Goal: Information Seeking & Learning: Check status

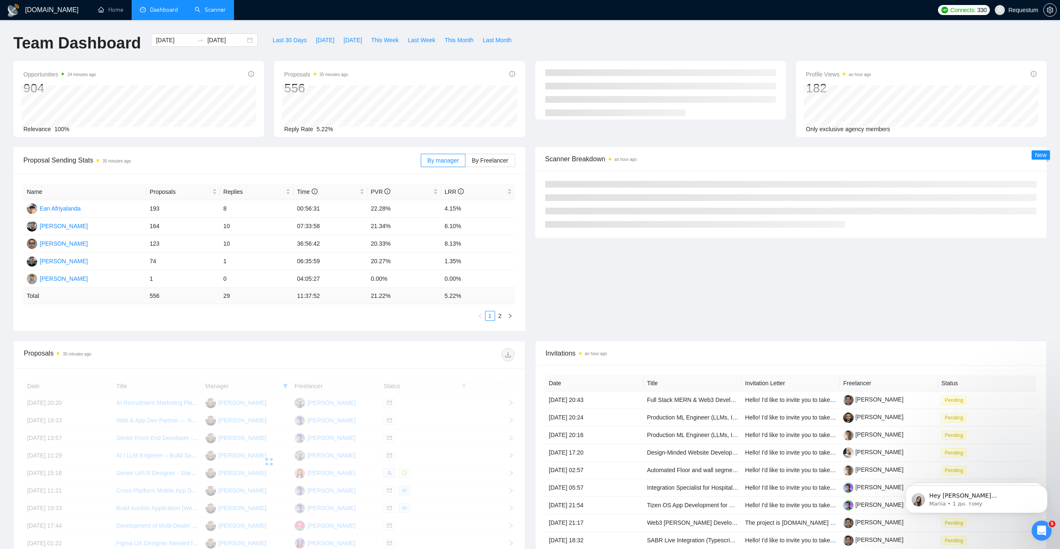
click at [207, 13] on link "Scanner" at bounding box center [210, 9] width 31 height 7
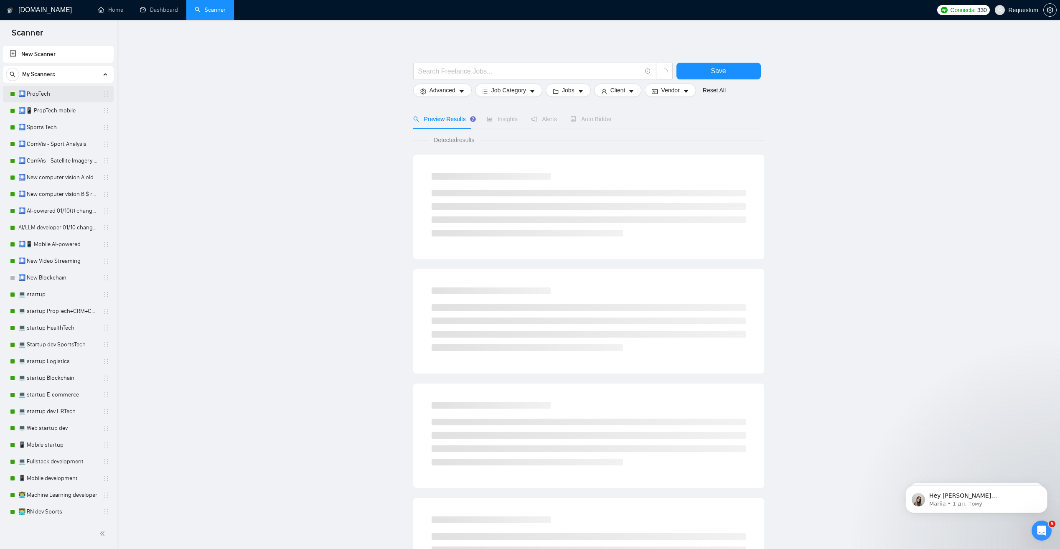
click at [51, 93] on link "🛄 PropTech" at bounding box center [57, 94] width 79 height 17
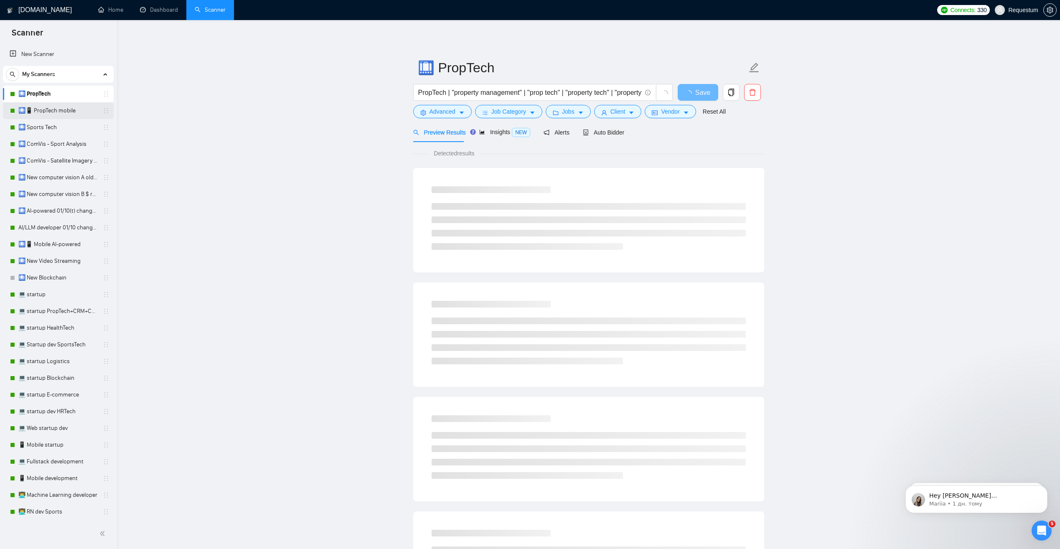
click at [65, 109] on link "🛄📱 PropTech mobile" at bounding box center [57, 110] width 79 height 17
click at [72, 130] on link "🛄 Sports Tech" at bounding box center [57, 127] width 79 height 17
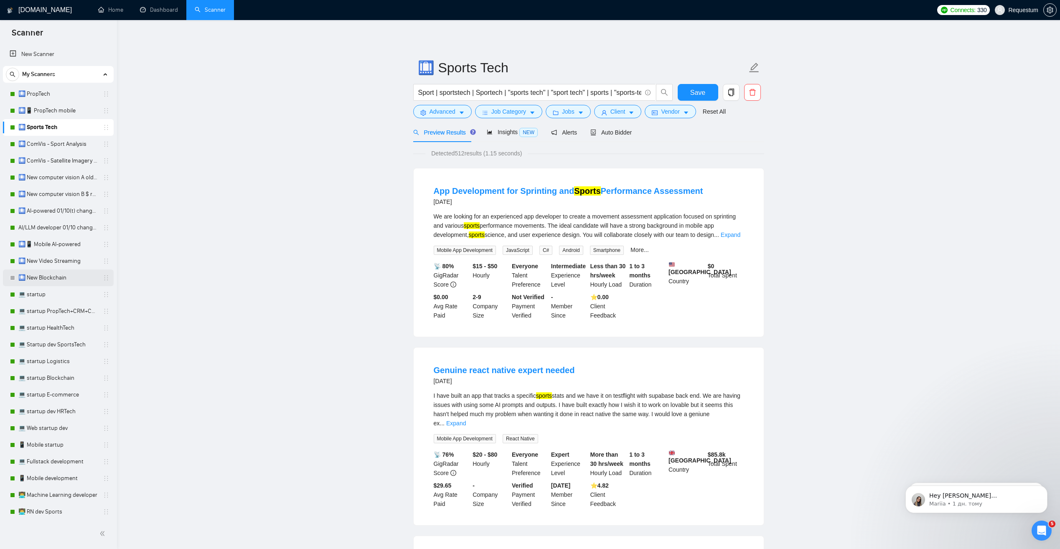
click at [73, 283] on link "🛄 New Blockchain" at bounding box center [57, 277] width 79 height 17
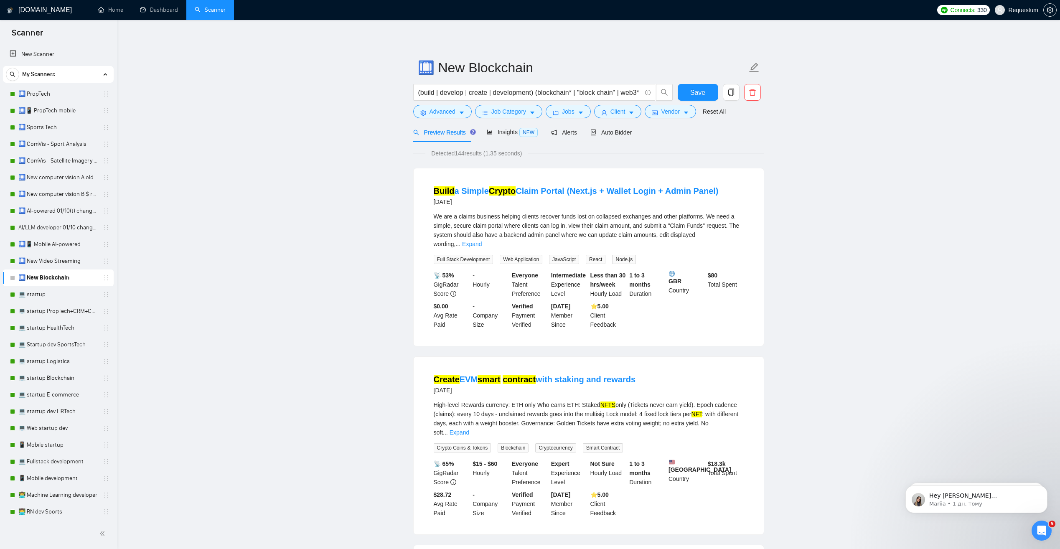
drag, startPoint x: 43, startPoint y: 290, endPoint x: 124, endPoint y: 291, distance: 80.2
click at [43, 290] on link "💻 startup" at bounding box center [57, 294] width 79 height 17
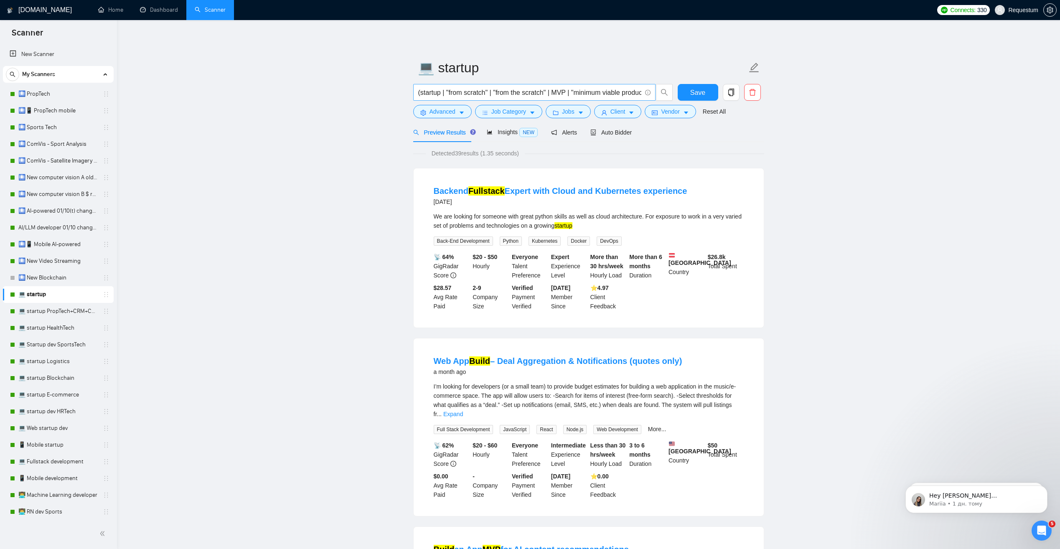
click at [583, 91] on input "(startup | "from scratch" | "from the scratch" | MVP | "minimum viable product"…" at bounding box center [529, 92] width 223 height 10
click at [46, 312] on link "💻 startup PropTech+CRM+Construction" at bounding box center [57, 311] width 79 height 17
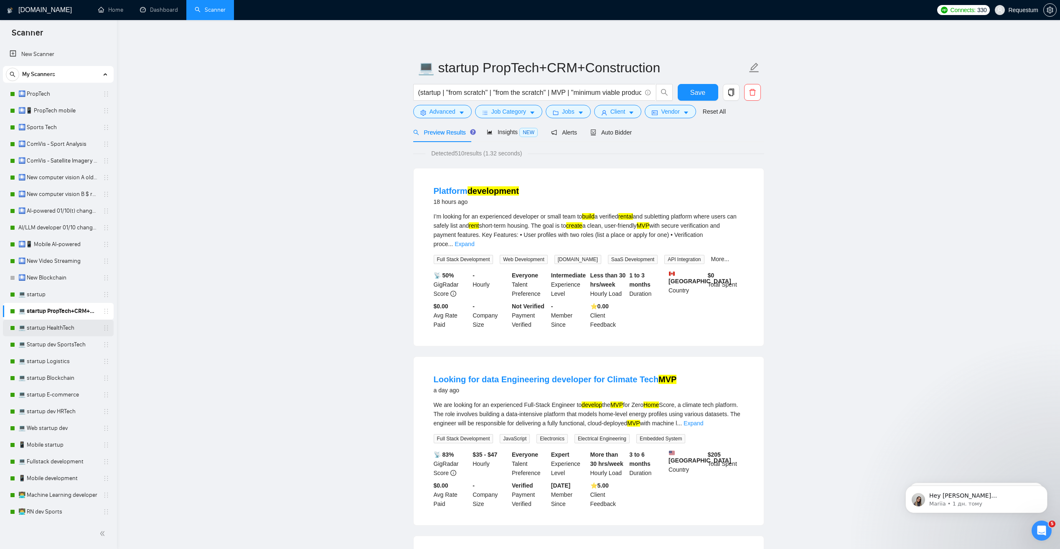
click at [38, 331] on link "💻 startup HealthTech" at bounding box center [57, 328] width 79 height 17
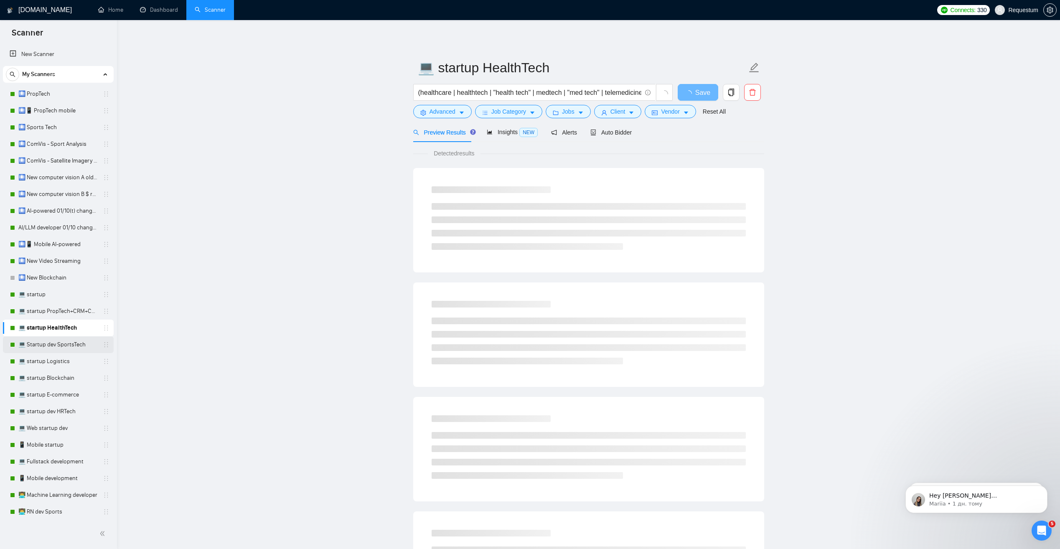
click at [47, 346] on link "💻 Startup dev SportsTech" at bounding box center [57, 344] width 79 height 17
click at [57, 366] on link "💻 startup Logistics" at bounding box center [57, 361] width 79 height 17
click at [74, 381] on link "💻 startup Blockchain" at bounding box center [57, 378] width 79 height 17
drag, startPoint x: 63, startPoint y: 394, endPoint x: 68, endPoint y: 396, distance: 4.7
click at [63, 394] on link "💻 startup E-commerce" at bounding box center [57, 394] width 79 height 17
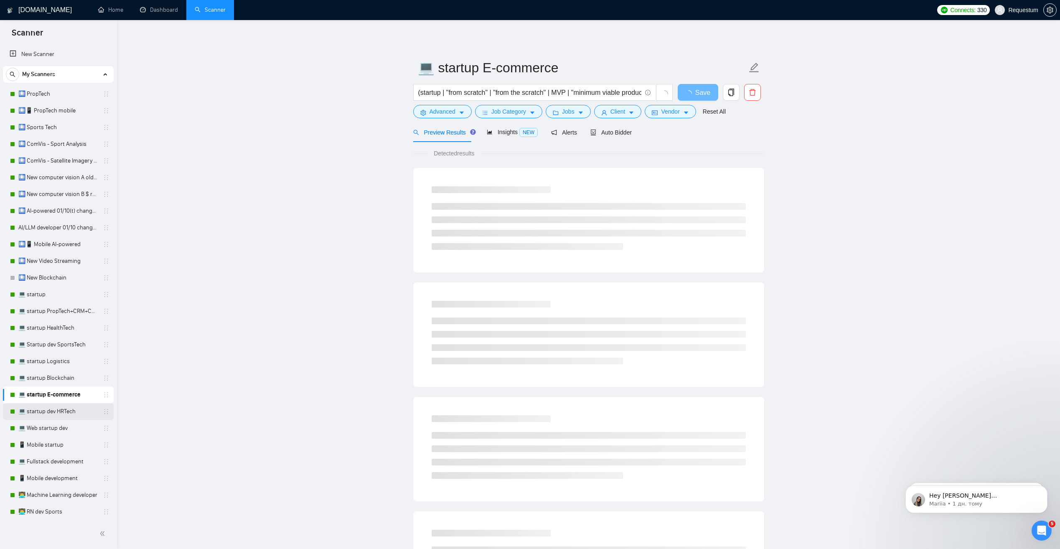
click at [81, 415] on link "💻 startup dev HRTech" at bounding box center [57, 411] width 79 height 17
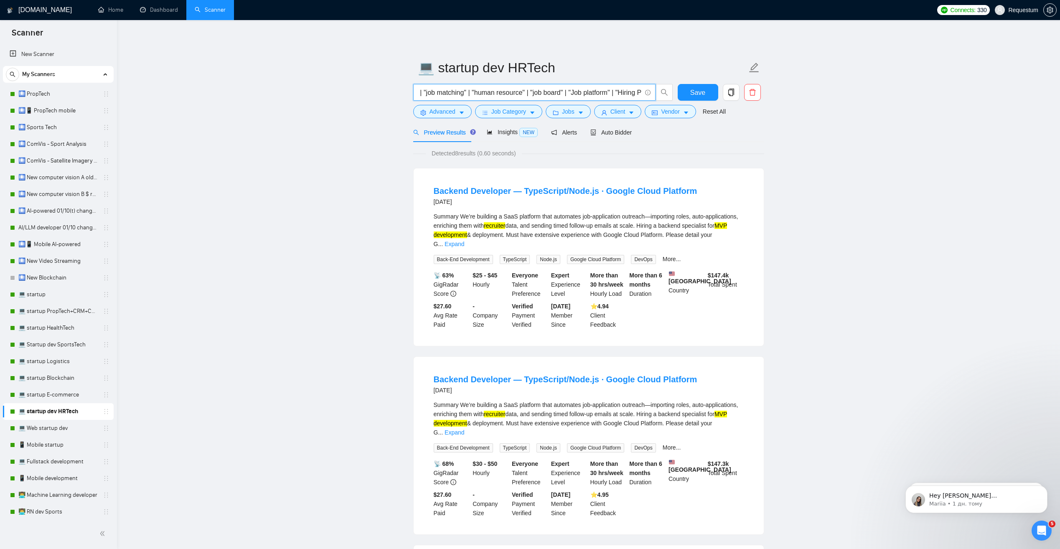
scroll to position [0, 1236]
drag, startPoint x: 421, startPoint y: 92, endPoint x: 845, endPoint y: 89, distance: 424.0
click at [423, 91] on input "(startup | "from scratch" | "from the scratch" | MVP | "minimum viable product"…" at bounding box center [529, 92] width 223 height 10
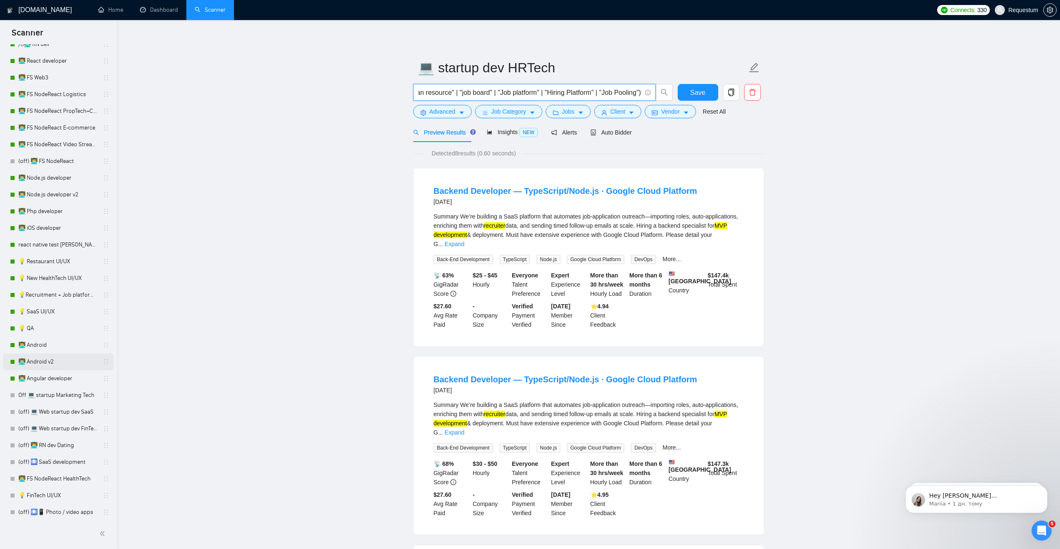
scroll to position [585, 0]
click at [61, 374] on link "👨‍💻 Angular developer" at bounding box center [57, 378] width 79 height 17
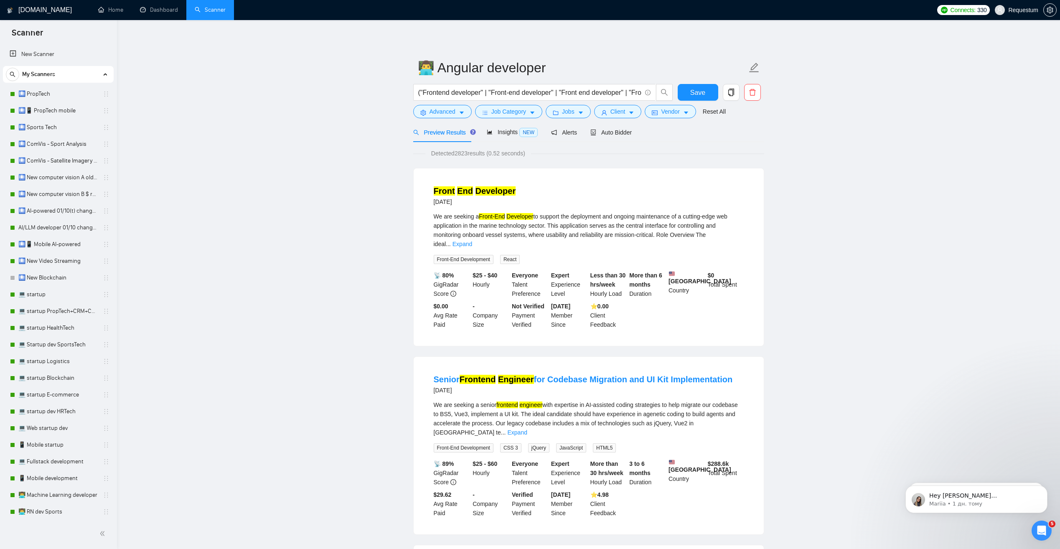
drag, startPoint x: 65, startPoint y: 292, endPoint x: 112, endPoint y: 283, distance: 47.3
click at [65, 292] on link "💻 startup" at bounding box center [57, 294] width 79 height 17
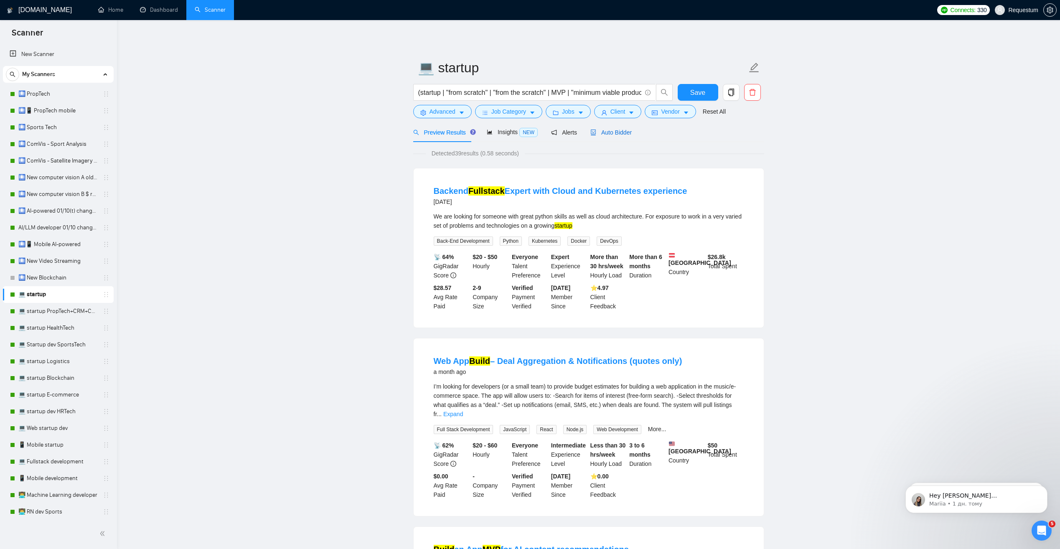
click at [603, 133] on span "Auto Bidder" at bounding box center [610, 132] width 41 height 7
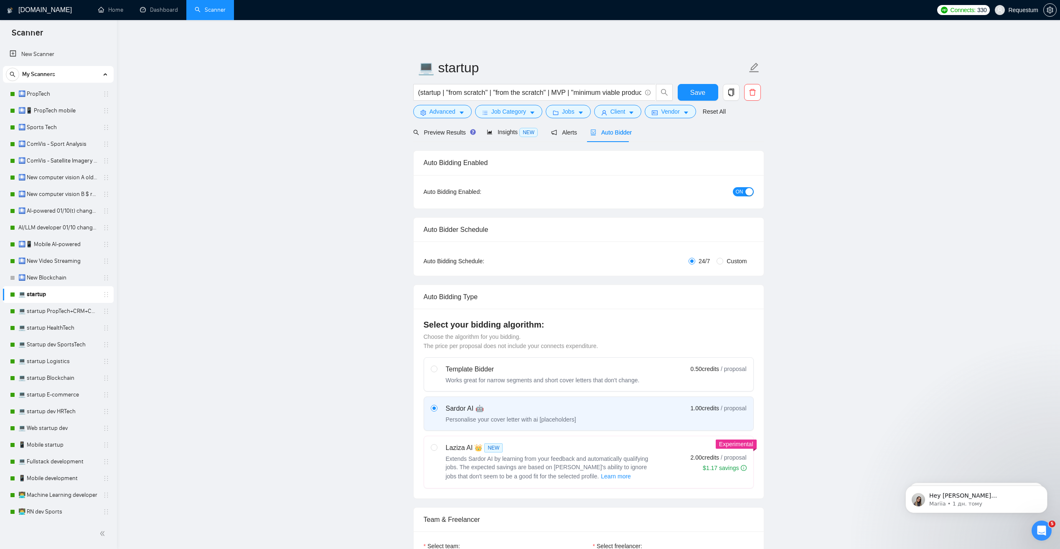
checkbox input "true"
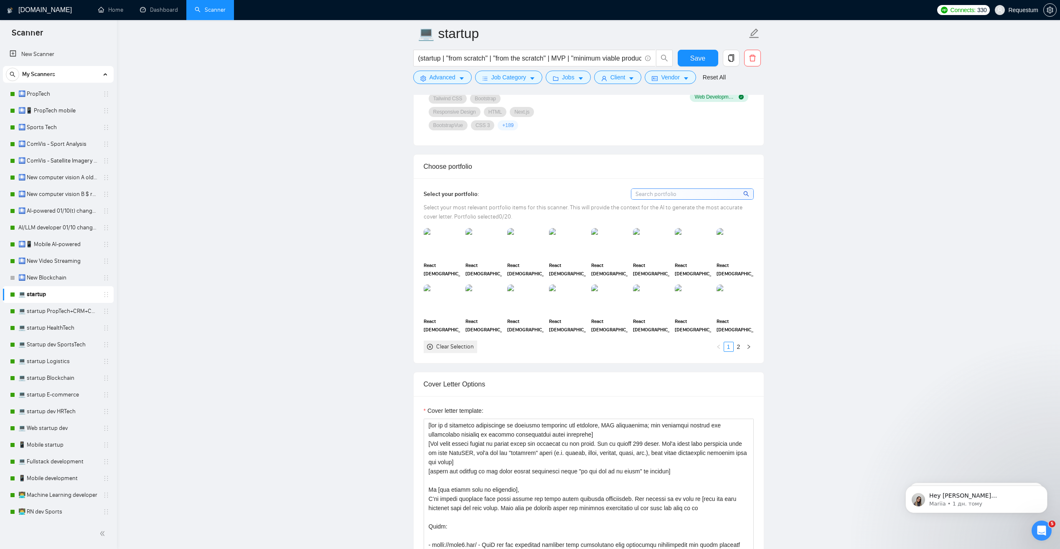
scroll to position [668, 0]
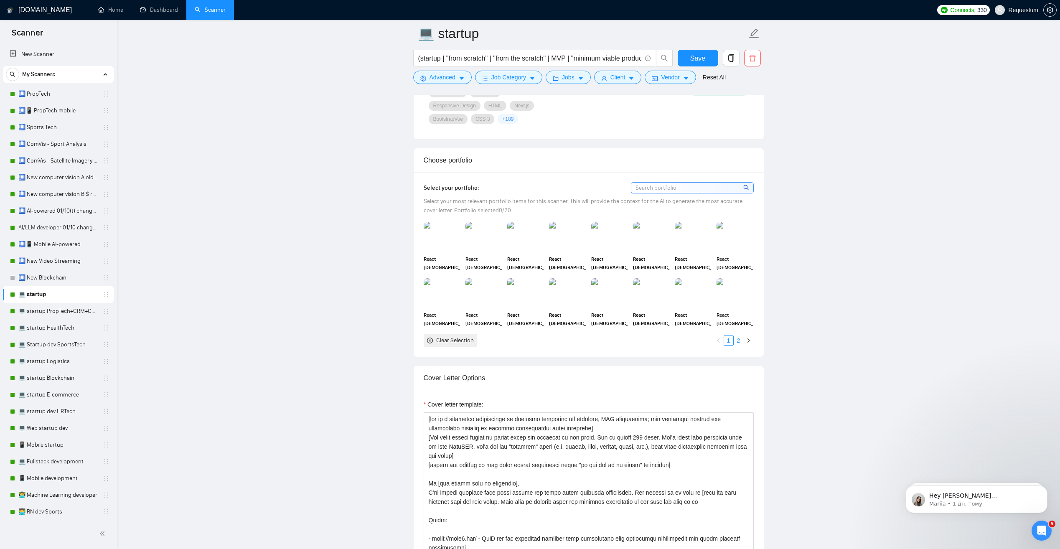
click at [739, 341] on link "2" at bounding box center [738, 340] width 9 height 9
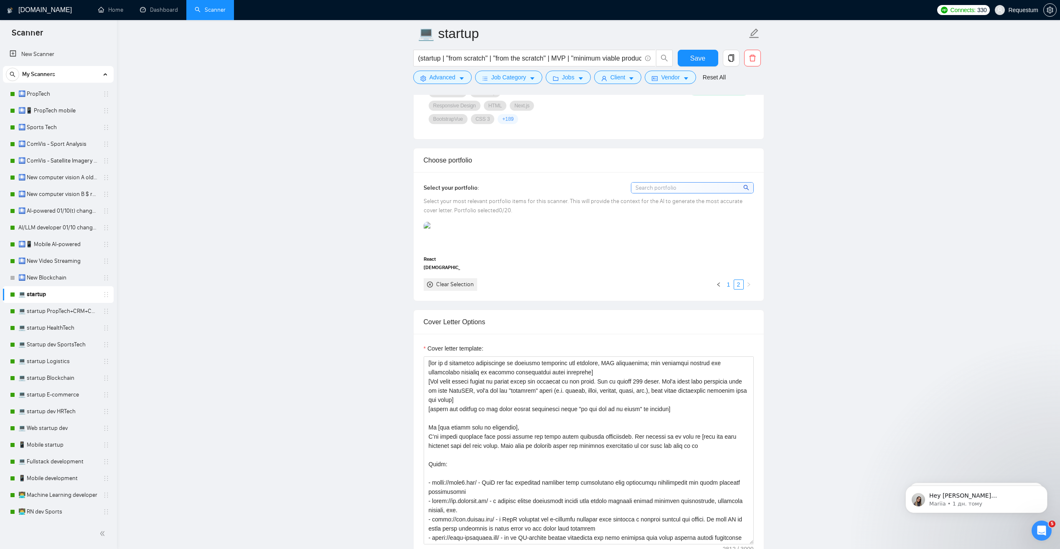
click at [728, 285] on link "1" at bounding box center [728, 284] width 9 height 9
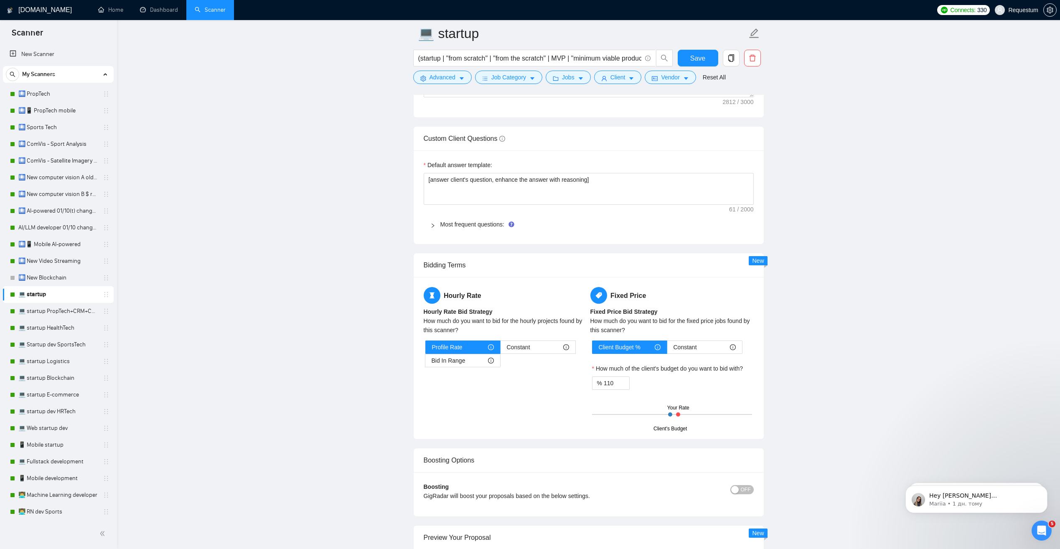
scroll to position [1170, 0]
click at [435, 229] on div at bounding box center [435, 225] width 10 height 9
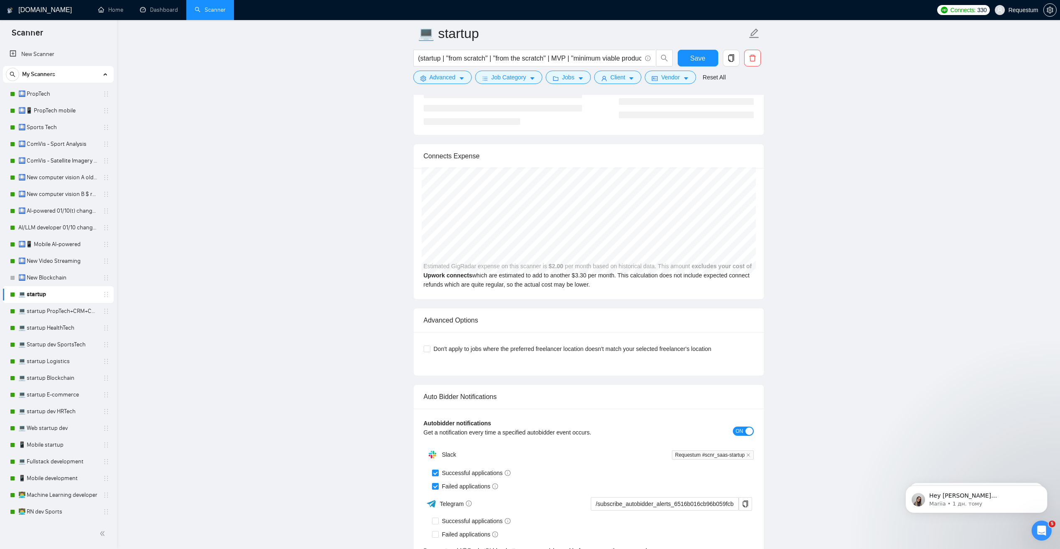
scroll to position [2339, 0]
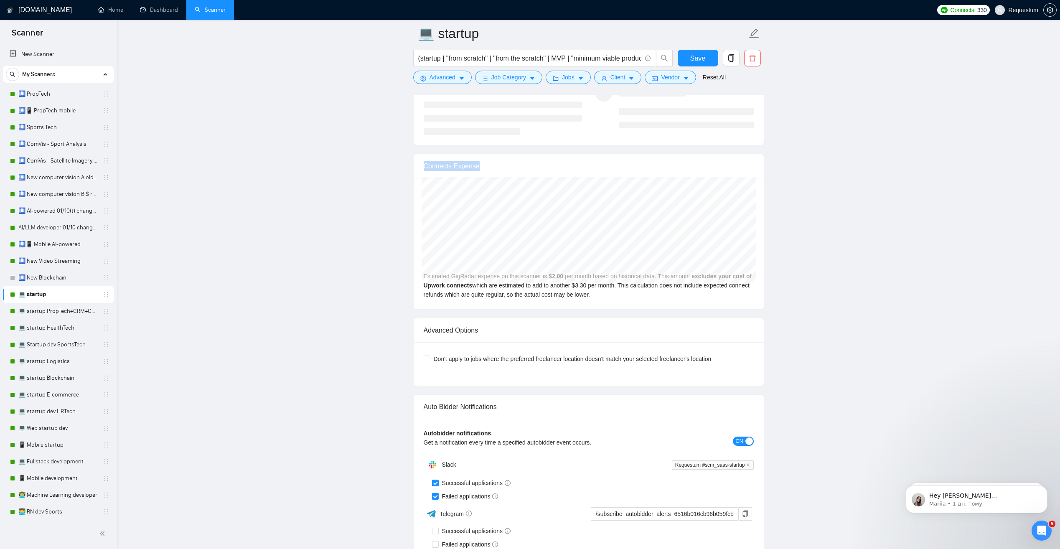
drag, startPoint x: 423, startPoint y: 169, endPoint x: 500, endPoint y: 166, distance: 76.9
click at [500, 166] on div "Connects Expense" at bounding box center [589, 166] width 350 height 24
drag, startPoint x: 500, startPoint y: 166, endPoint x: 353, endPoint y: 180, distance: 147.7
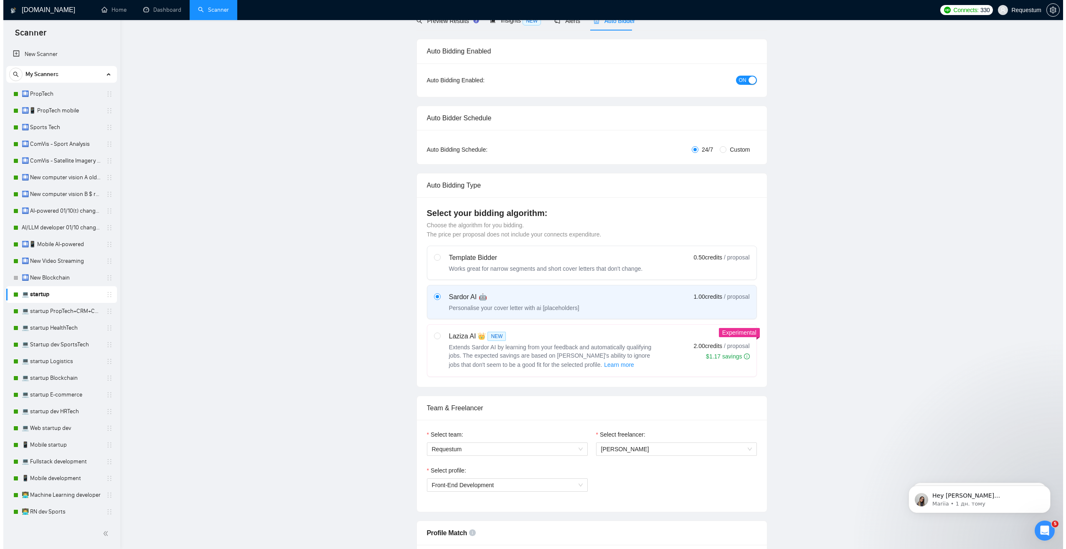
scroll to position [0, 0]
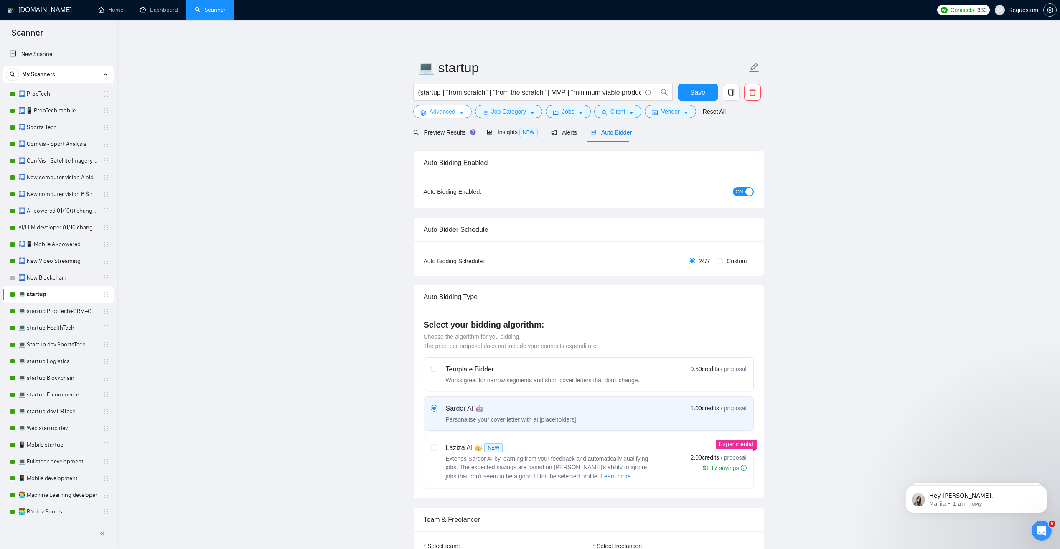
click at [440, 112] on span "Advanced" at bounding box center [442, 111] width 26 height 9
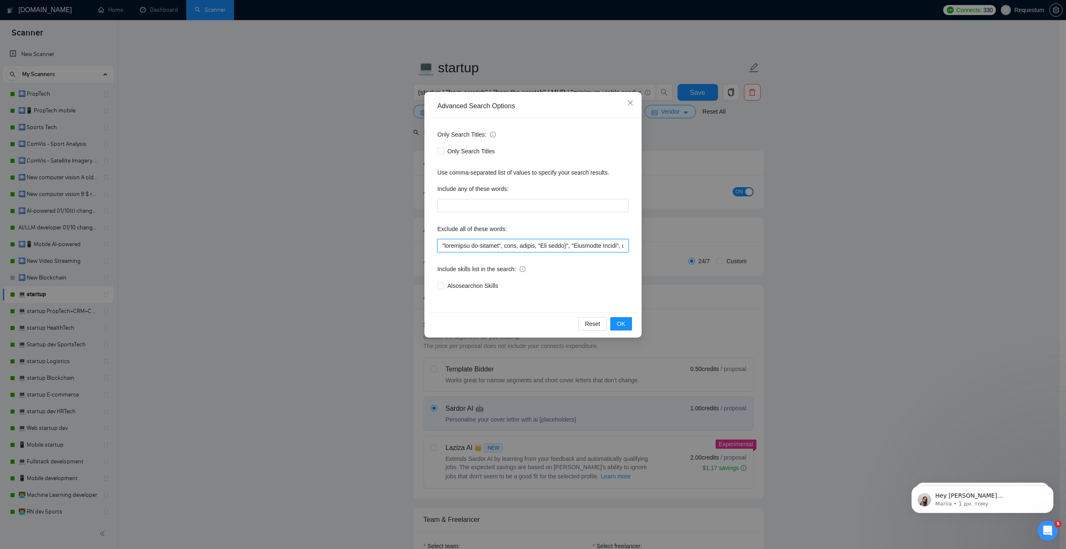
drag, startPoint x: 444, startPoint y: 246, endPoint x: 509, endPoint y: 246, distance: 65.2
click at [509, 246] on input "text" at bounding box center [532, 245] width 191 height 13
click at [543, 246] on input "text" at bounding box center [532, 245] width 191 height 13
click at [627, 99] on span "Close" at bounding box center [630, 103] width 23 height 23
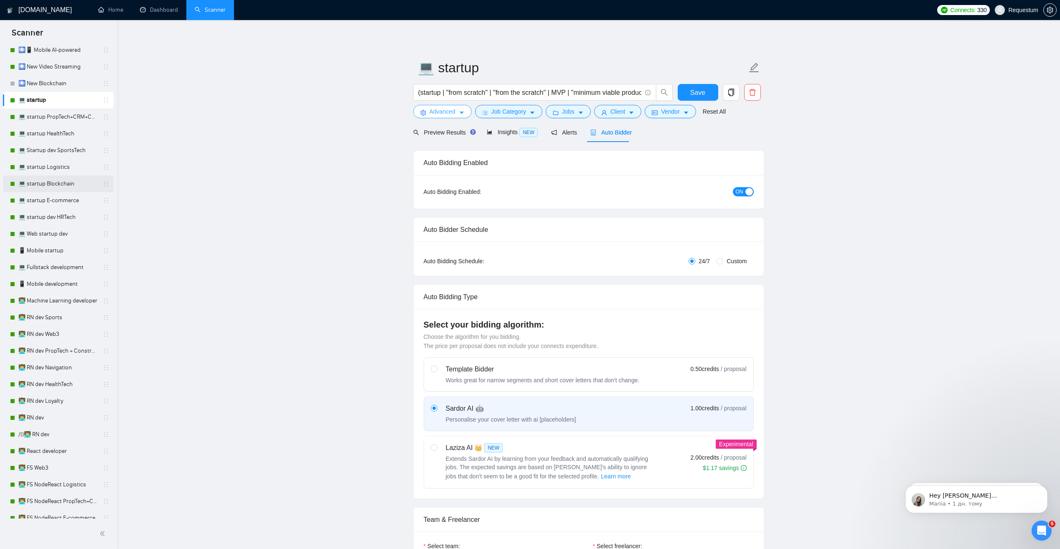
scroll to position [0, 0]
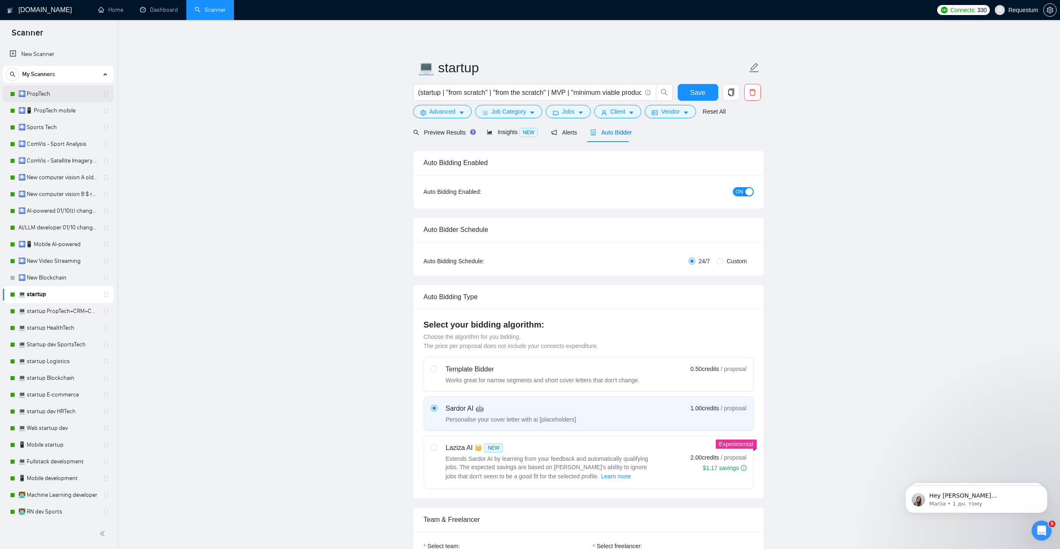
click at [46, 91] on link "🛄 PropTech" at bounding box center [57, 94] width 79 height 17
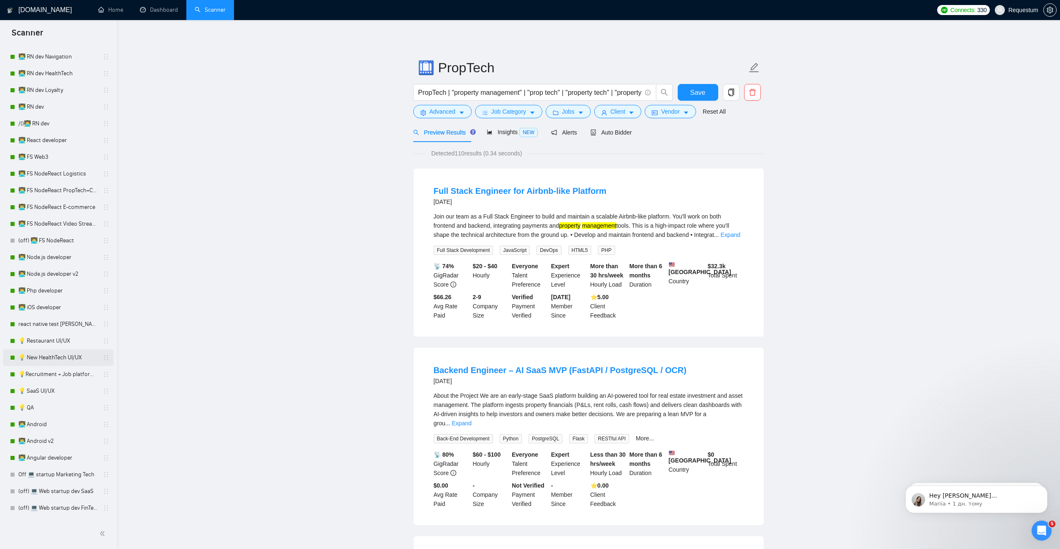
scroll to position [668, 0]
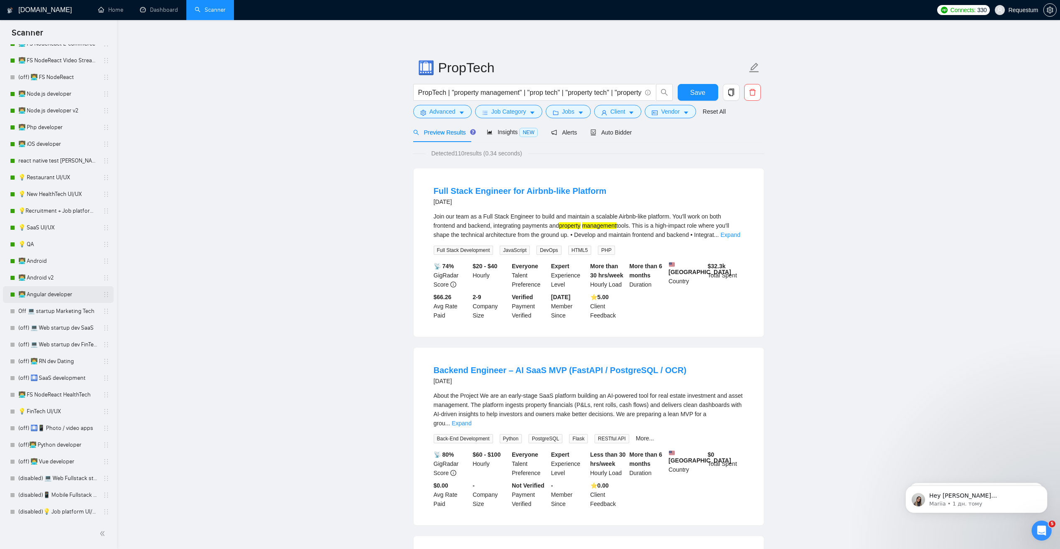
click at [64, 296] on link "👨‍💻 Angular developer" at bounding box center [57, 294] width 79 height 17
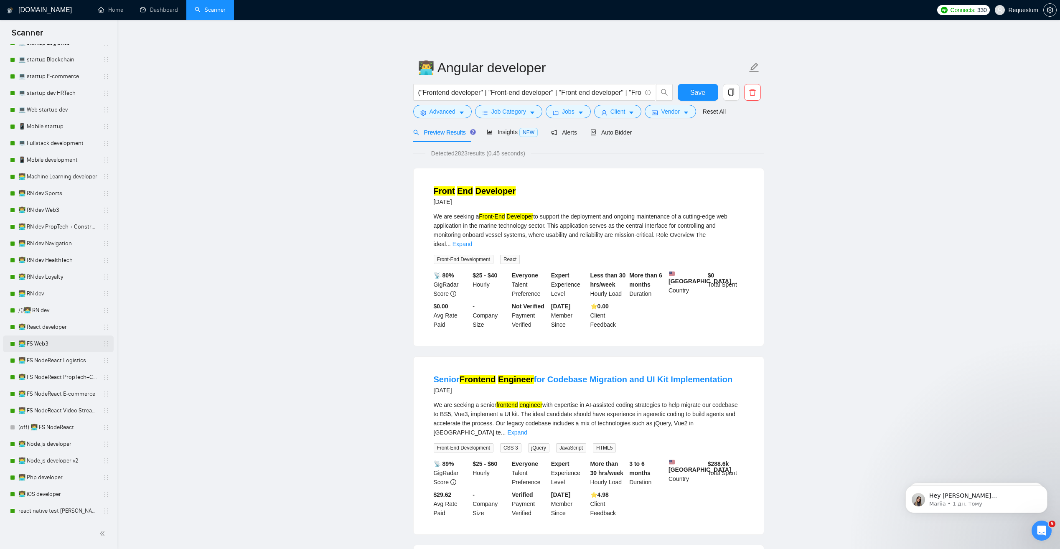
scroll to position [292, 0]
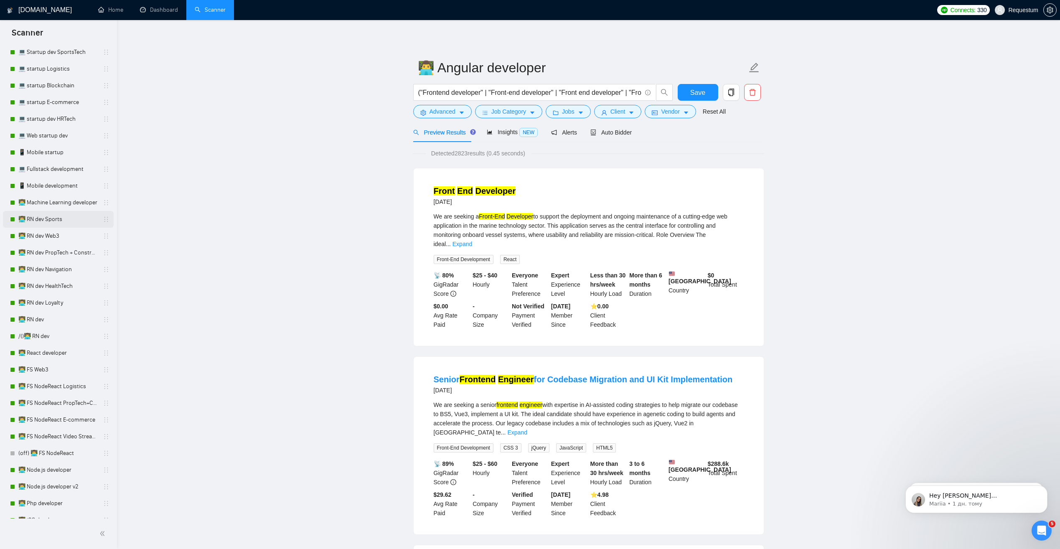
click at [72, 217] on link "👨‍💻 RN dev Sports" at bounding box center [57, 219] width 79 height 17
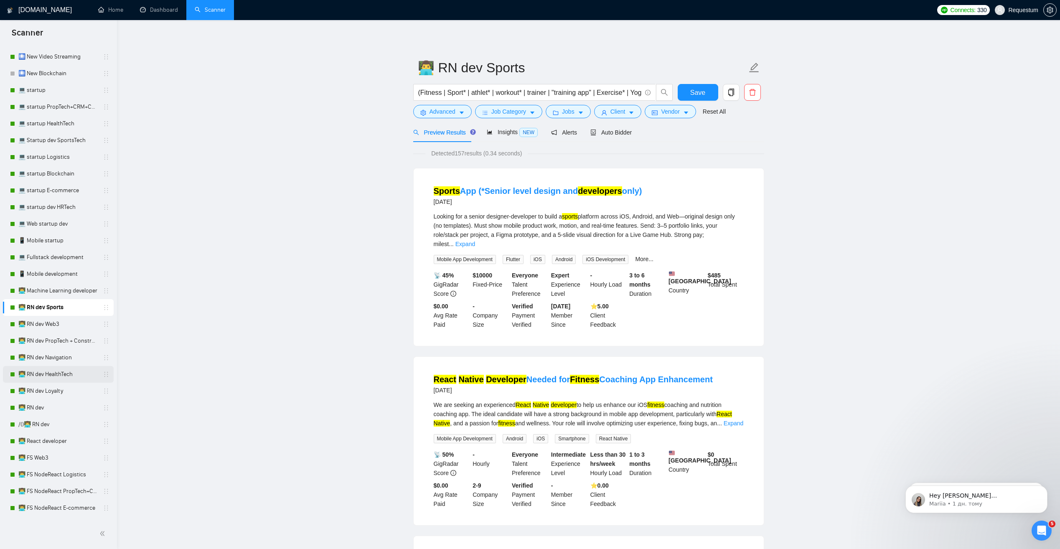
scroll to position [209, 0]
click at [72, 325] on link "👨‍💻 RN dev Web3" at bounding box center [57, 319] width 79 height 17
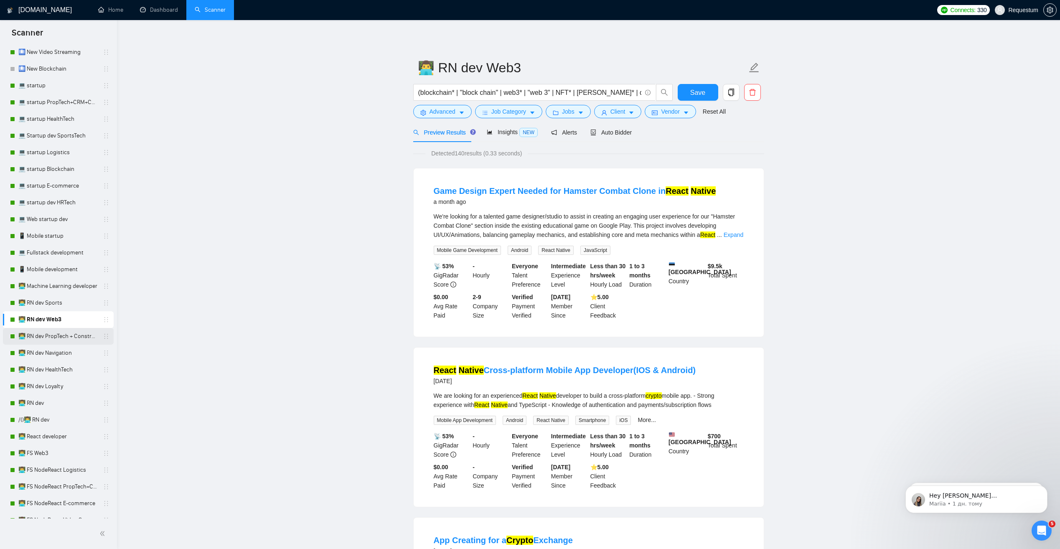
click at [59, 341] on link "👨‍💻 RN dev PropTech + Construction" at bounding box center [57, 336] width 79 height 17
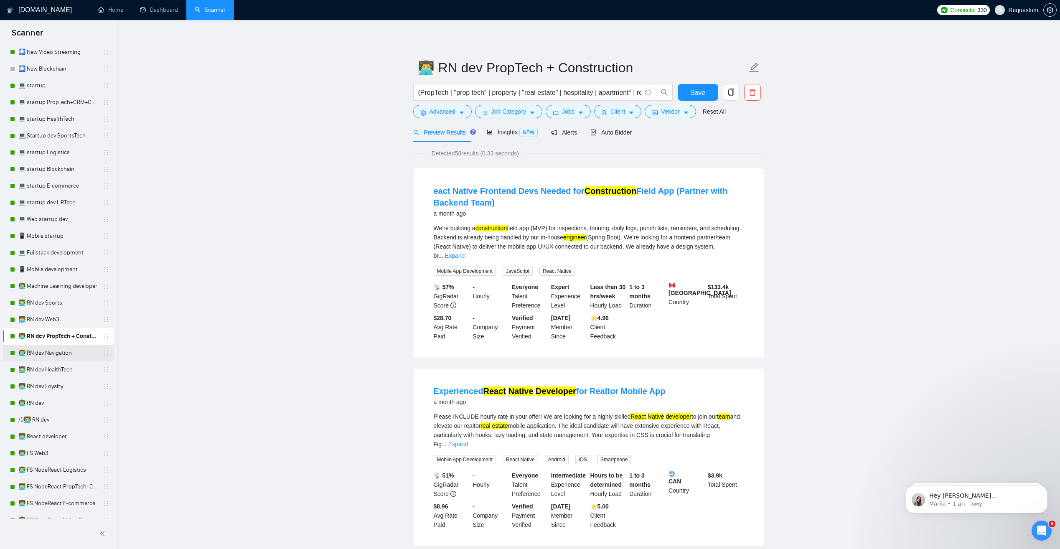
click at [42, 356] on link "👨‍💻 RN dev Navigation" at bounding box center [57, 353] width 79 height 17
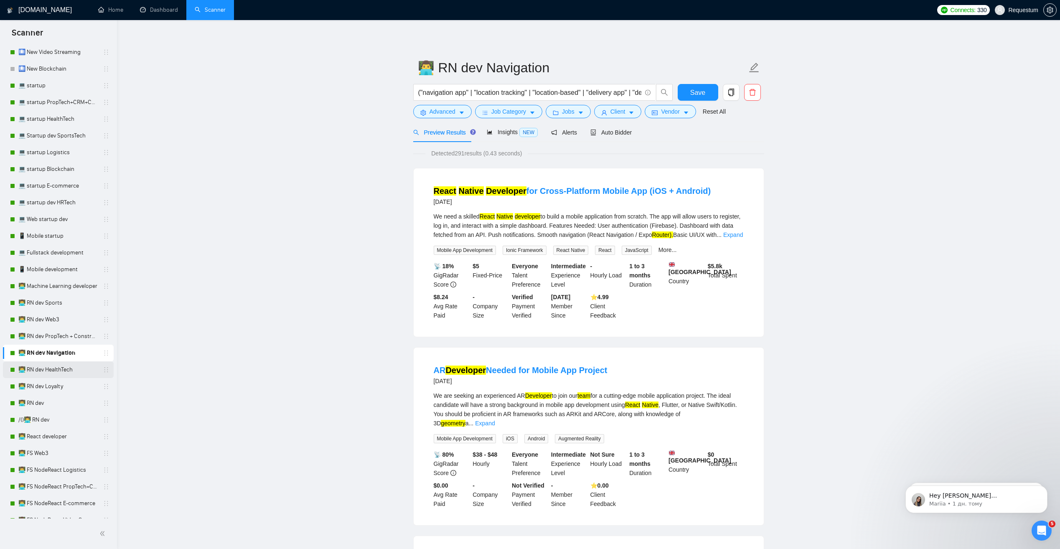
click at [34, 369] on link "👨‍💻 RN dev HealthTech" at bounding box center [57, 369] width 79 height 17
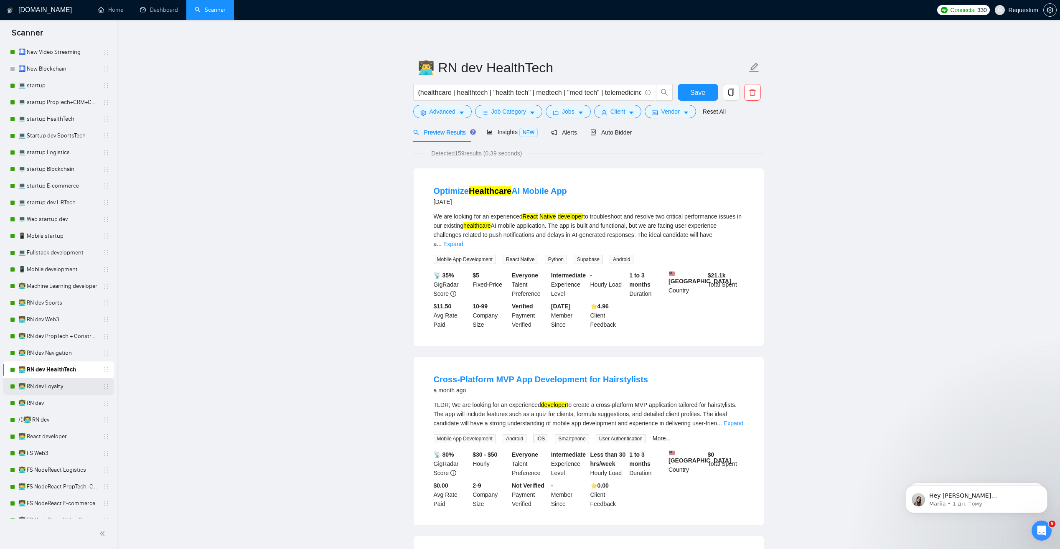
click at [66, 392] on link "👨‍💻 RN dev Loyalty" at bounding box center [57, 386] width 79 height 17
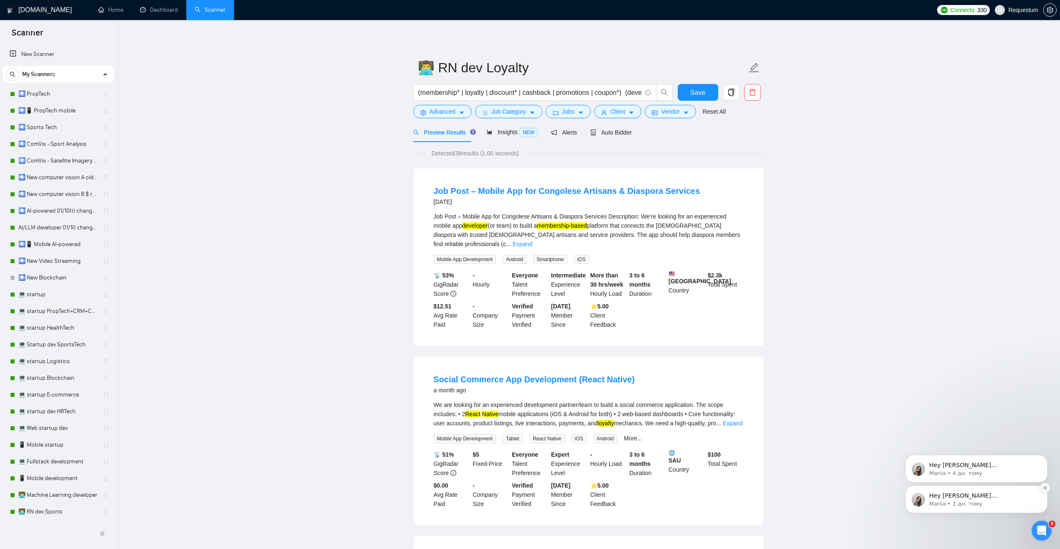
click at [1045, 490] on icon "Dismiss notification" at bounding box center [1045, 487] width 5 height 5
click at [1045, 490] on icon "Dismiss notification" at bounding box center [1045, 488] width 4 height 4
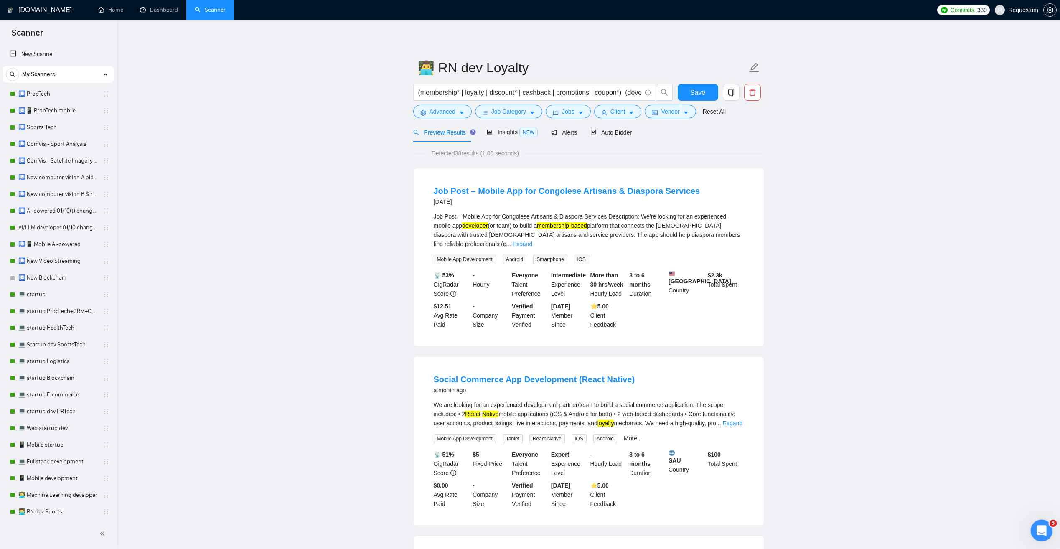
click at [1043, 524] on icon "Відкрити програму для спілкування Intercom" at bounding box center [1040, 530] width 14 height 14
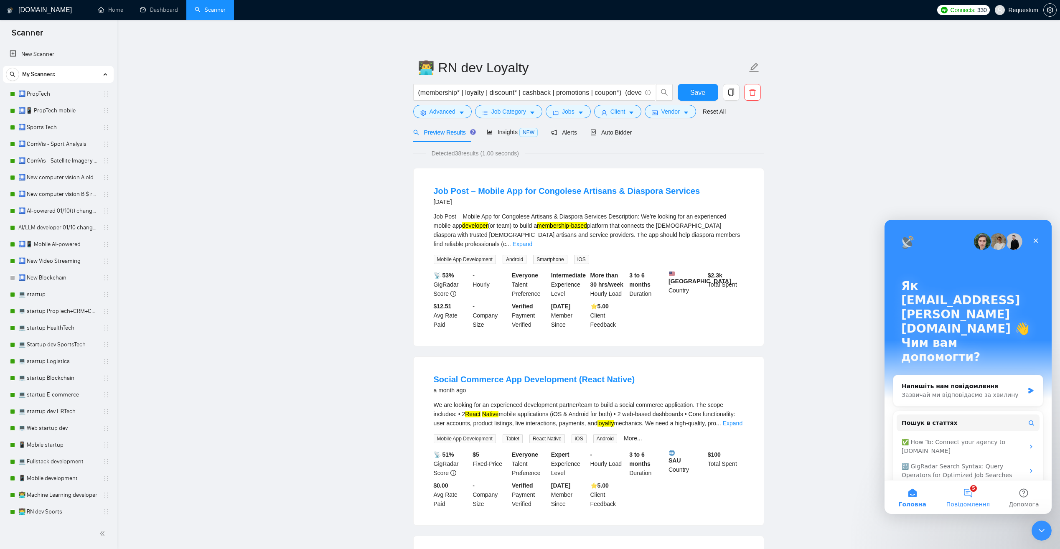
click at [973, 497] on button "5 Повідомлення" at bounding box center [968, 496] width 56 height 33
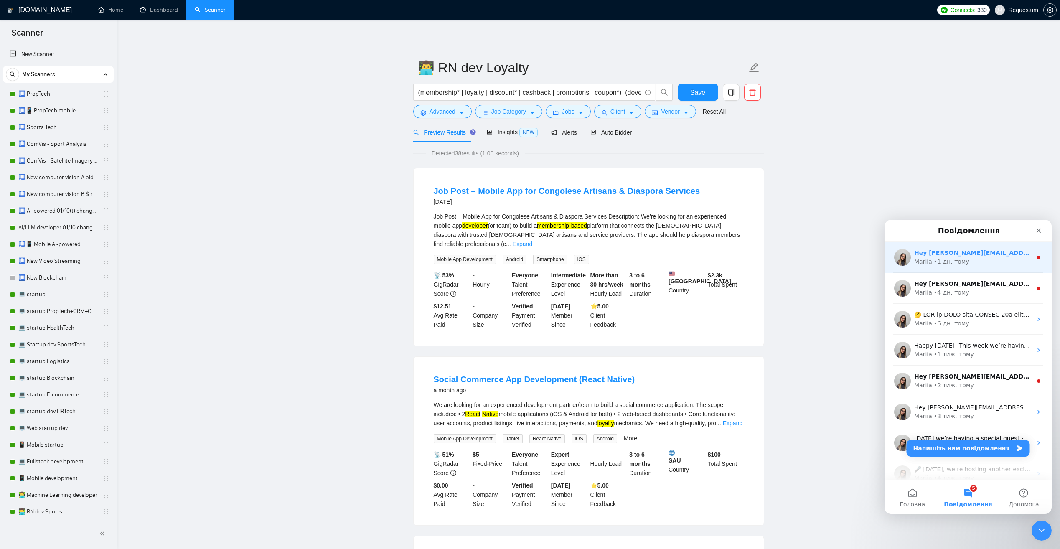
click at [1027, 260] on div "Mariia • 1 дн. тому" at bounding box center [973, 261] width 118 height 9
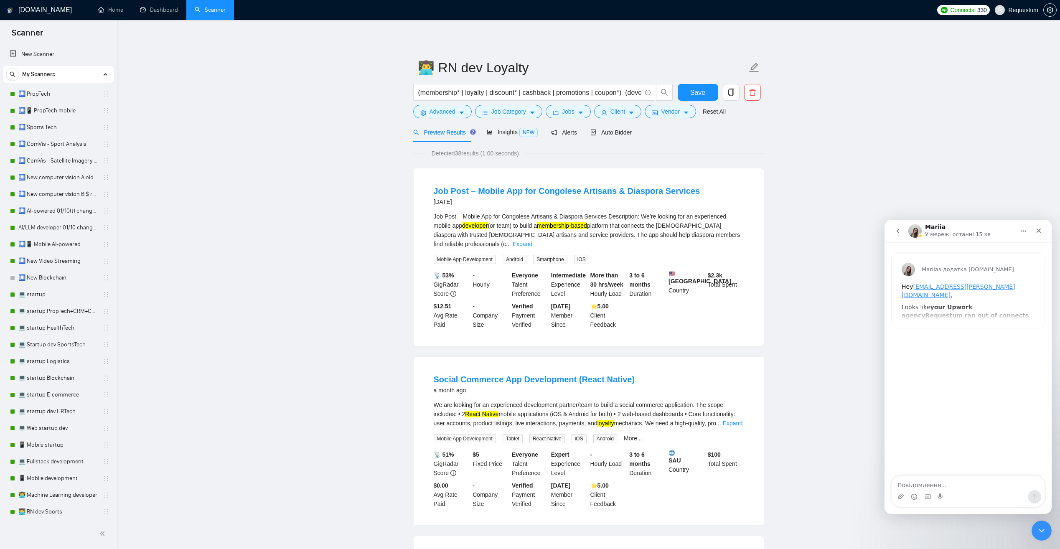
click at [900, 232] on icon "go back" at bounding box center [897, 231] width 7 height 7
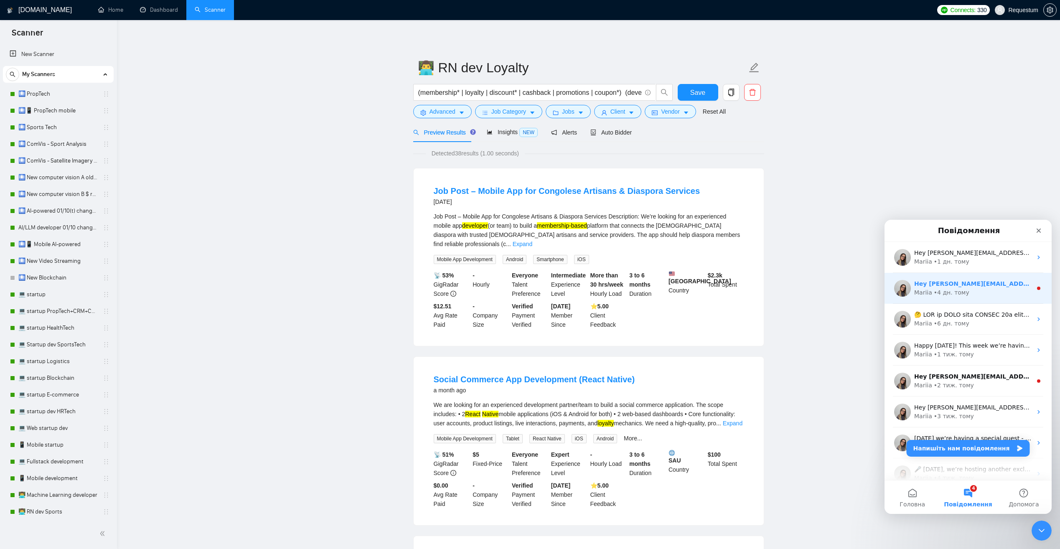
click at [960, 292] on div "• 4 дн. тому" at bounding box center [952, 292] width 36 height 9
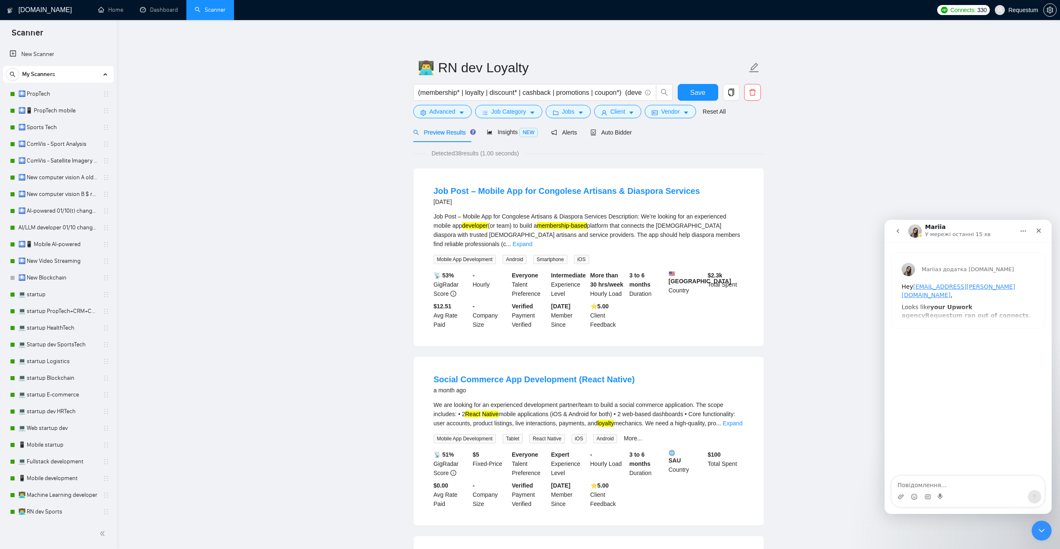
click at [896, 232] on icon "go back" at bounding box center [897, 231] width 7 height 7
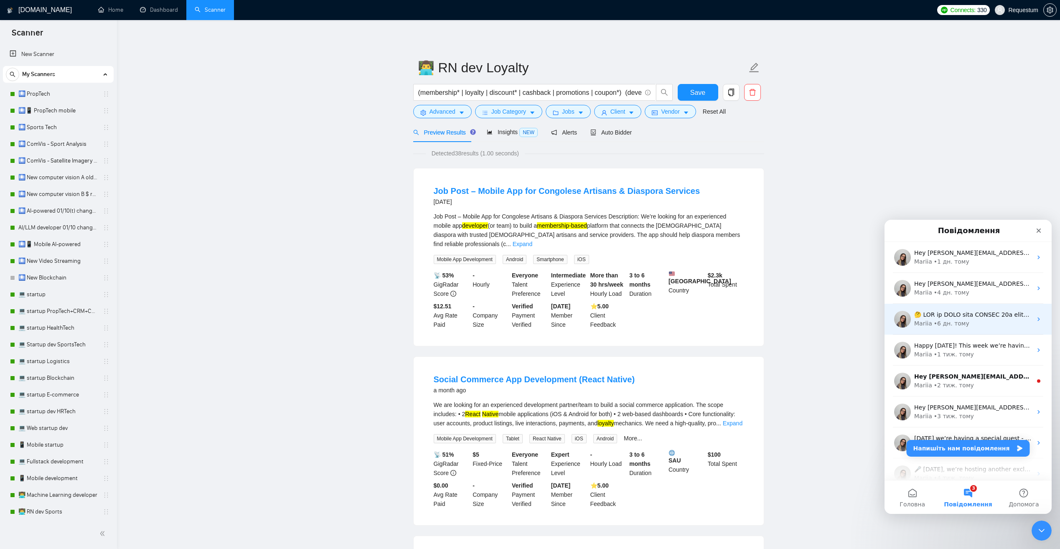
click at [998, 327] on div "Mariia • 6 дн. тому" at bounding box center [973, 323] width 118 height 9
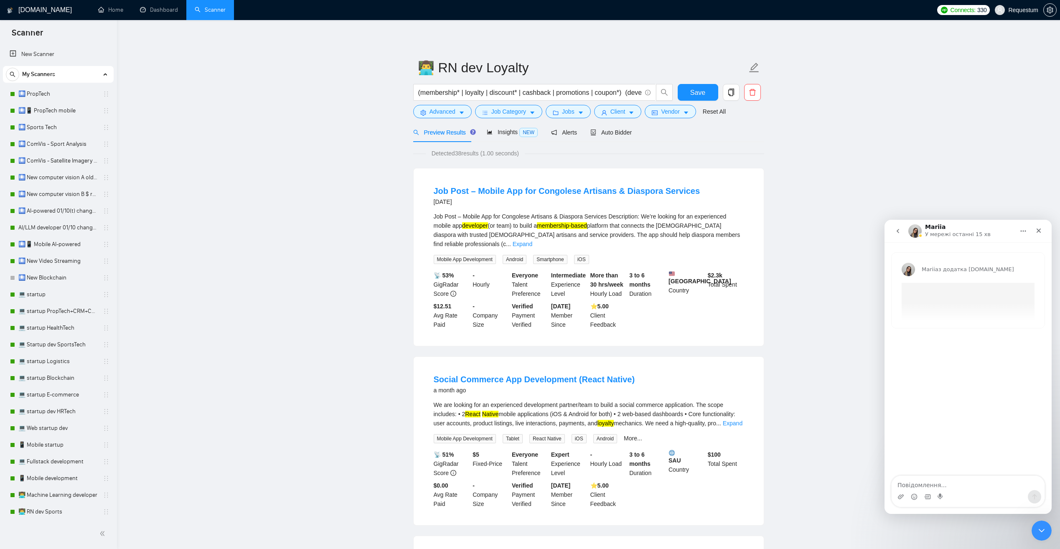
click at [897, 230] on icon "go back" at bounding box center [897, 231] width 3 height 4
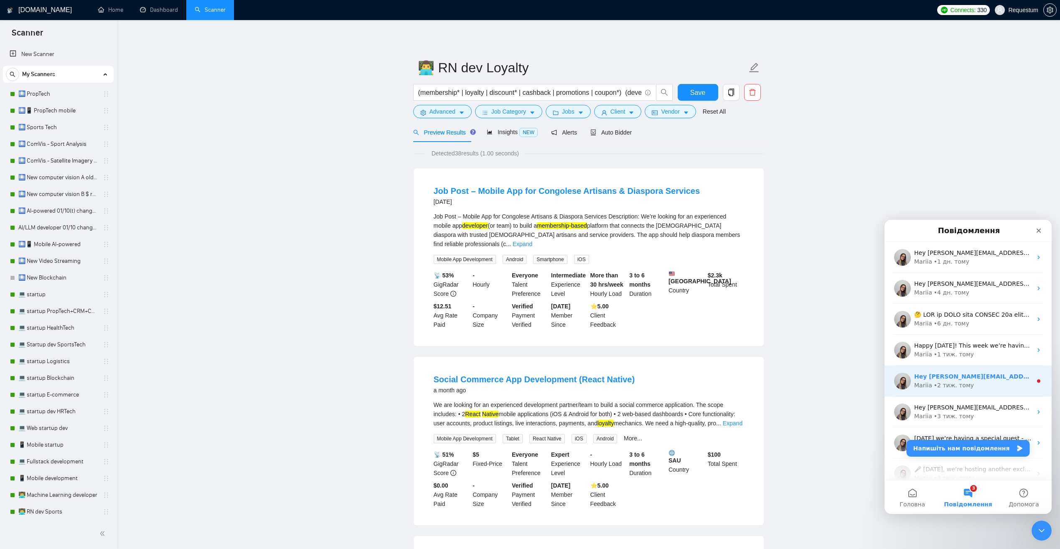
click at [1010, 388] on div "Mariia • 2 тиж. тому" at bounding box center [973, 385] width 118 height 9
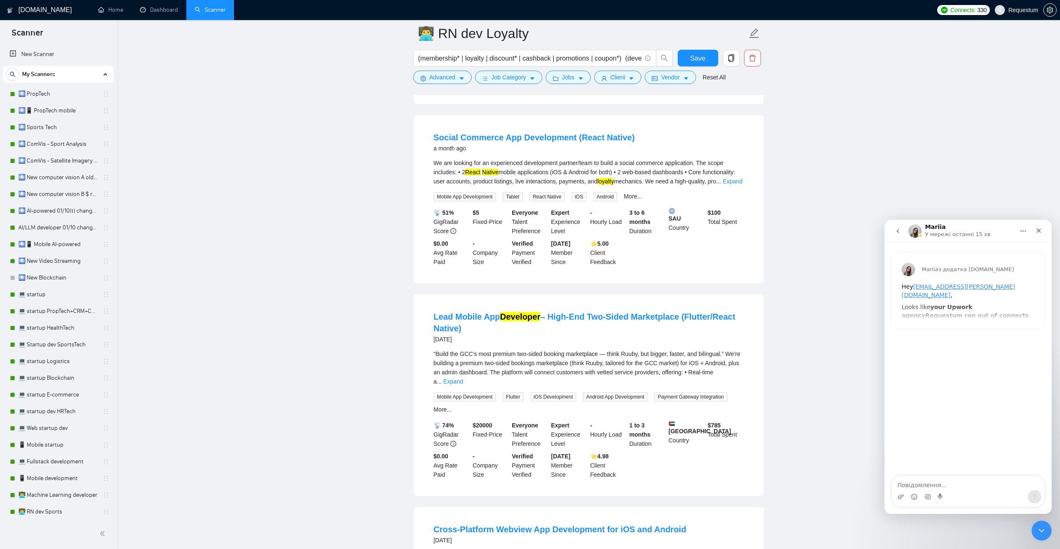
scroll to position [251, 0]
click at [900, 227] on button "go back" at bounding box center [898, 231] width 16 height 16
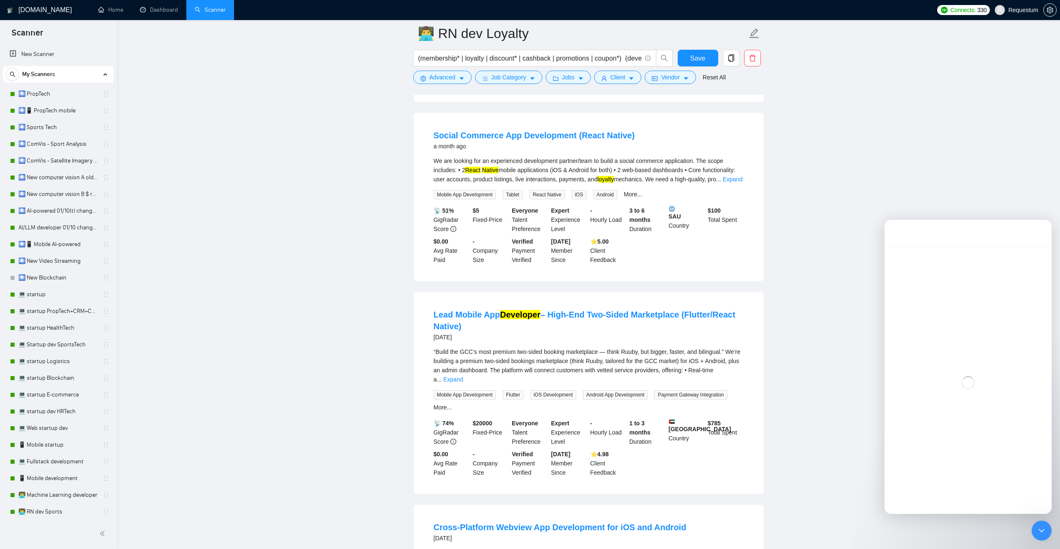
scroll to position [71, 0]
click at [897, 232] on icon "go back" at bounding box center [897, 231] width 7 height 7
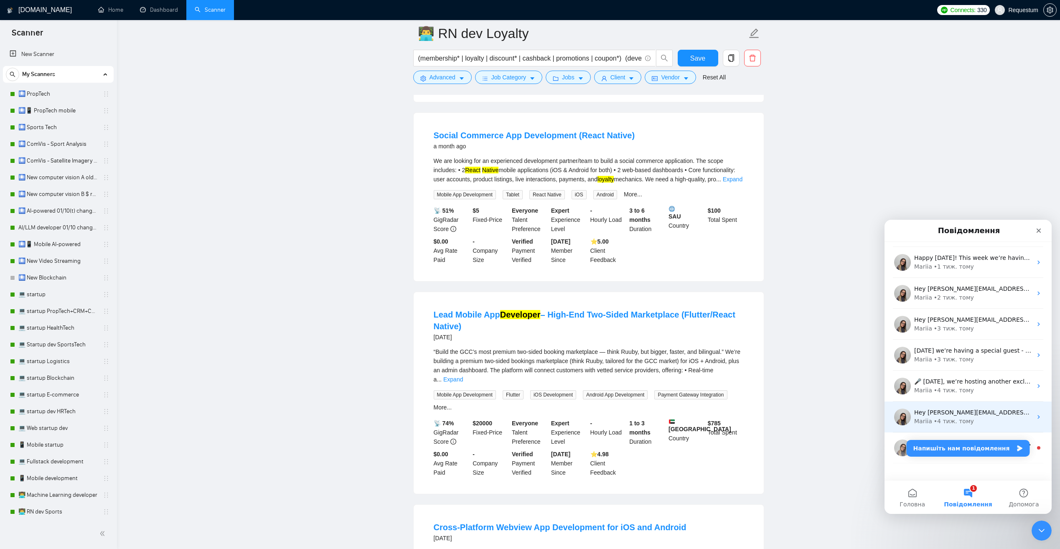
scroll to position [104, 0]
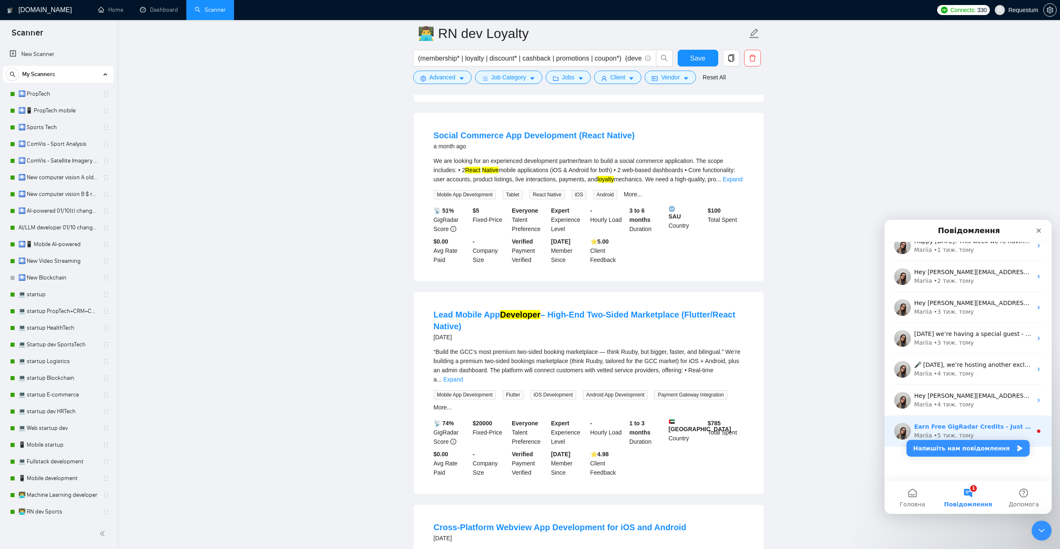
click at [1028, 426] on div "Earn Free GigRadar Credits - Just by Sharing Your Story! 💬 Want more credits fo…" at bounding box center [967, 431] width 167 height 31
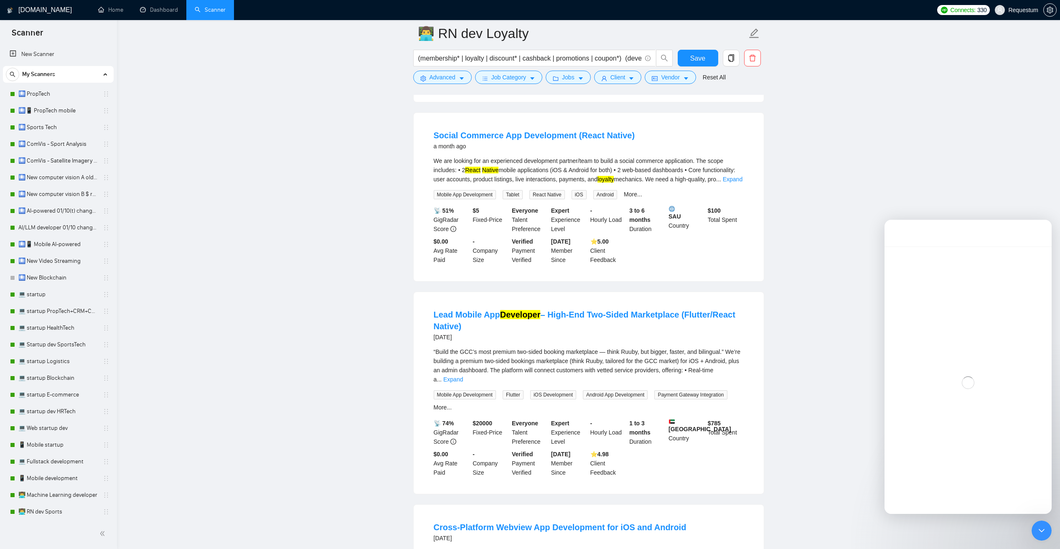
scroll to position [71, 0]
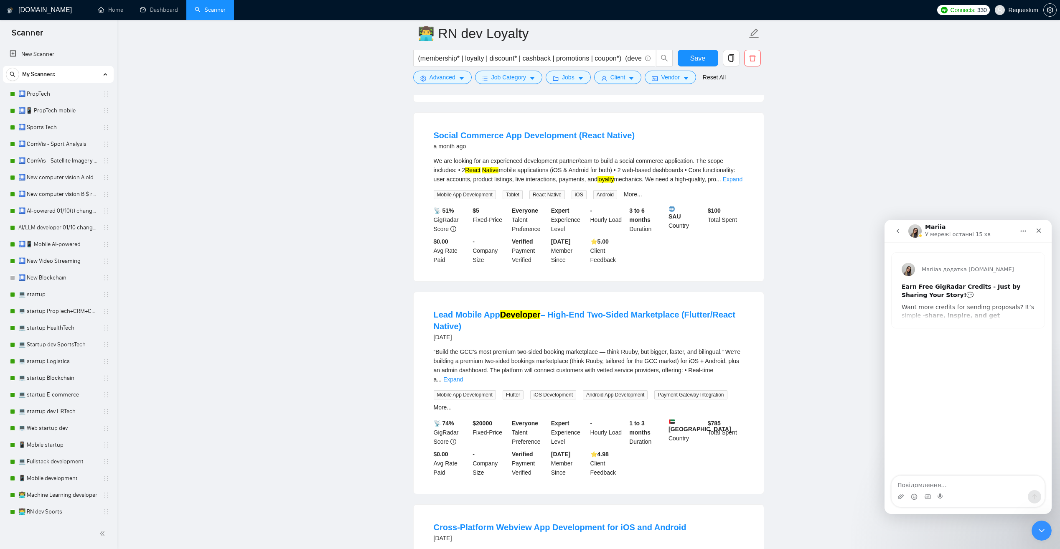
click at [900, 237] on button "go back" at bounding box center [898, 231] width 16 height 16
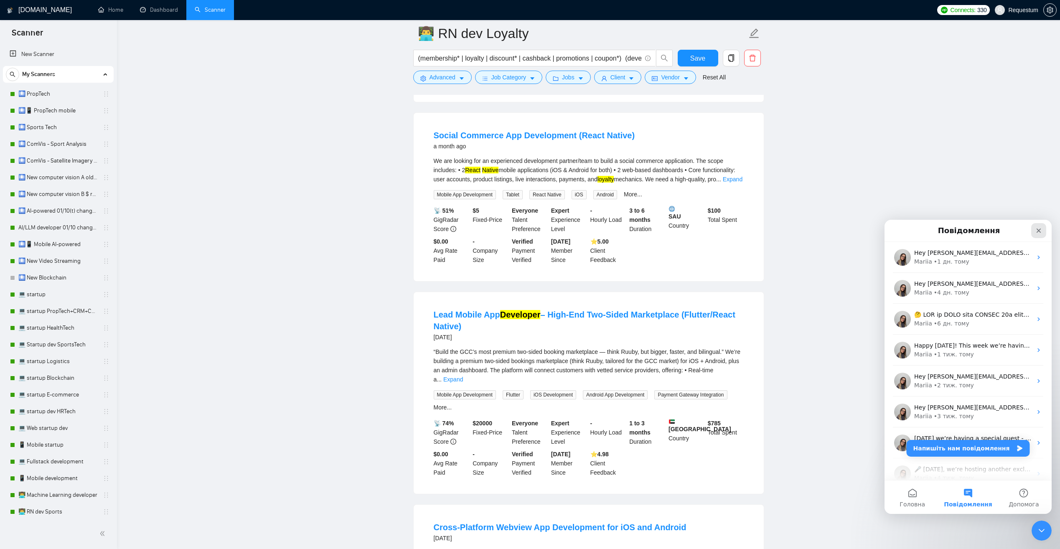
click at [1041, 231] on icon "Закрити" at bounding box center [1038, 230] width 7 height 7
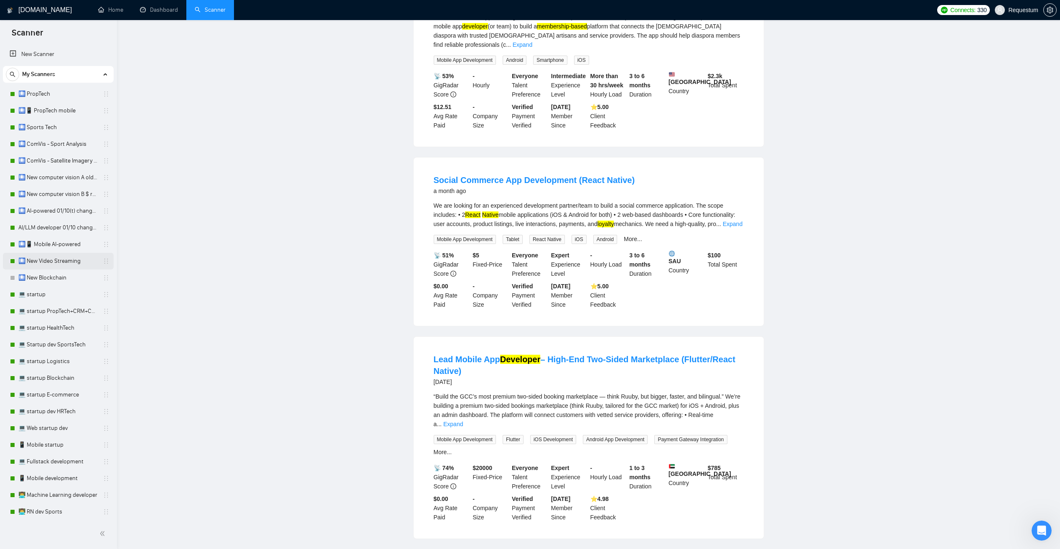
scroll to position [0, 0]
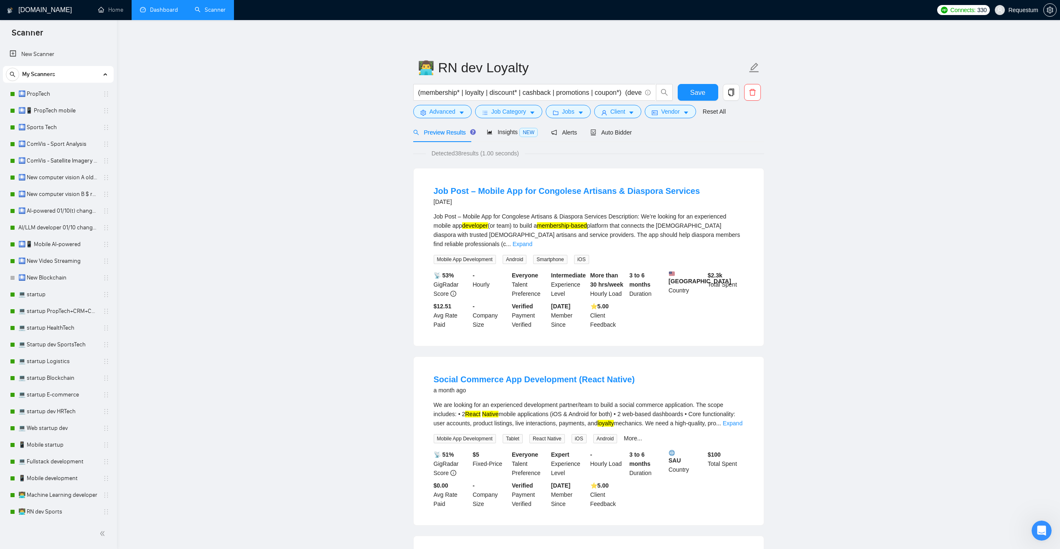
click at [159, 11] on link "Dashboard" at bounding box center [159, 9] width 38 height 7
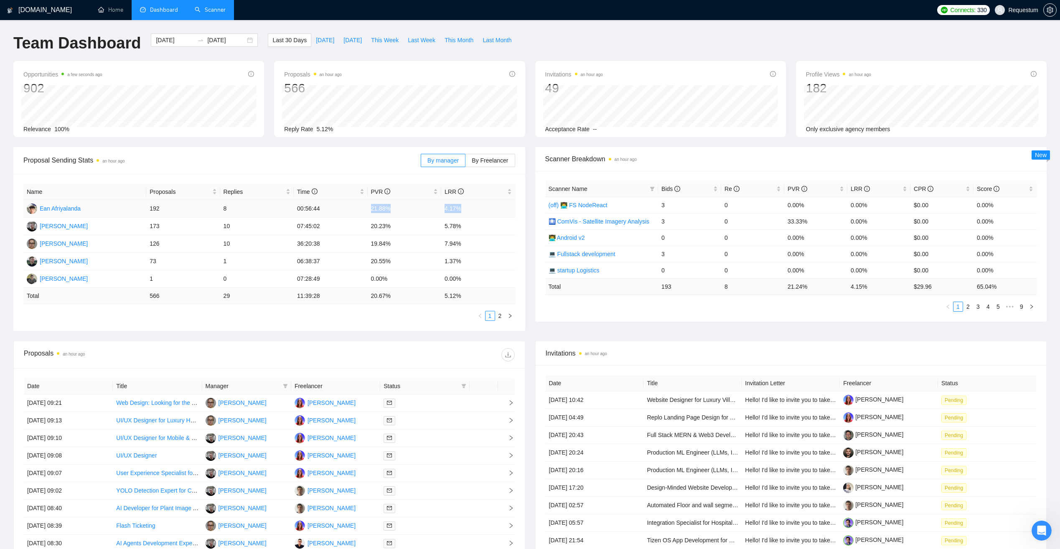
drag, startPoint x: 368, startPoint y: 210, endPoint x: 461, endPoint y: 210, distance: 92.3
click at [461, 210] on tr "Ean Afriyalanda 192 8 00:56:44 21.88% 4.17%" at bounding box center [269, 209] width 492 height 18
drag, startPoint x: 461, startPoint y: 210, endPoint x: 360, endPoint y: 207, distance: 100.7
click at [360, 207] on td "00:56:44" at bounding box center [331, 209] width 74 height 18
drag, startPoint x: 364, startPoint y: 208, endPoint x: 391, endPoint y: 208, distance: 27.2
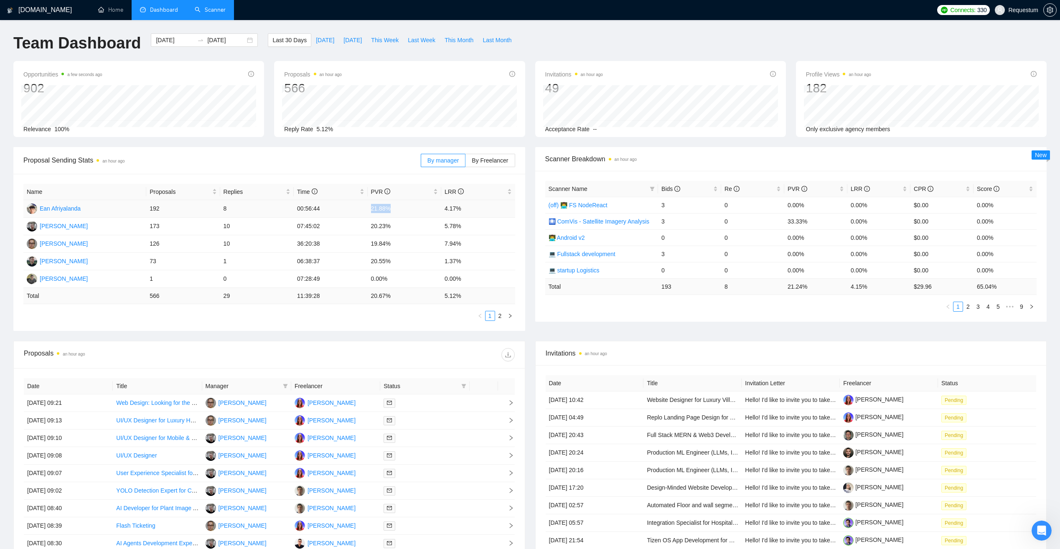
click at [391, 208] on tr "Ean Afriyalanda 192 8 00:56:44 21.88% 4.17%" at bounding box center [269, 209] width 492 height 18
drag, startPoint x: 391, startPoint y: 208, endPoint x: 359, endPoint y: 210, distance: 31.8
click at [359, 210] on td "00:56:44" at bounding box center [331, 209] width 74 height 18
drag, startPoint x: 360, startPoint y: 210, endPoint x: 393, endPoint y: 208, distance: 32.6
click at [393, 208] on tr "Ean Afriyalanda 192 8 00:56:44 21.88% 4.17%" at bounding box center [269, 209] width 492 height 18
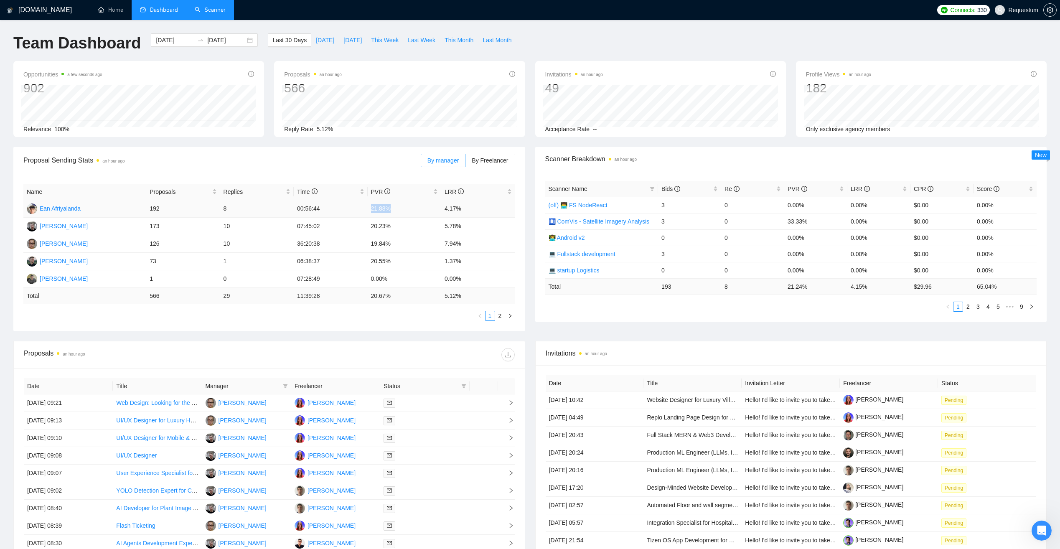
drag, startPoint x: 393, startPoint y: 208, endPoint x: 354, endPoint y: 210, distance: 38.5
click at [354, 210] on td "00:56:44" at bounding box center [331, 209] width 74 height 18
drag, startPoint x: 361, startPoint y: 210, endPoint x: 402, endPoint y: 208, distance: 40.5
click at [402, 208] on tr "Ean Afriyalanda 192 8 00:56:44 21.88% 4.17%" at bounding box center [269, 209] width 492 height 18
drag, startPoint x: 402, startPoint y: 208, endPoint x: 370, endPoint y: 210, distance: 32.2
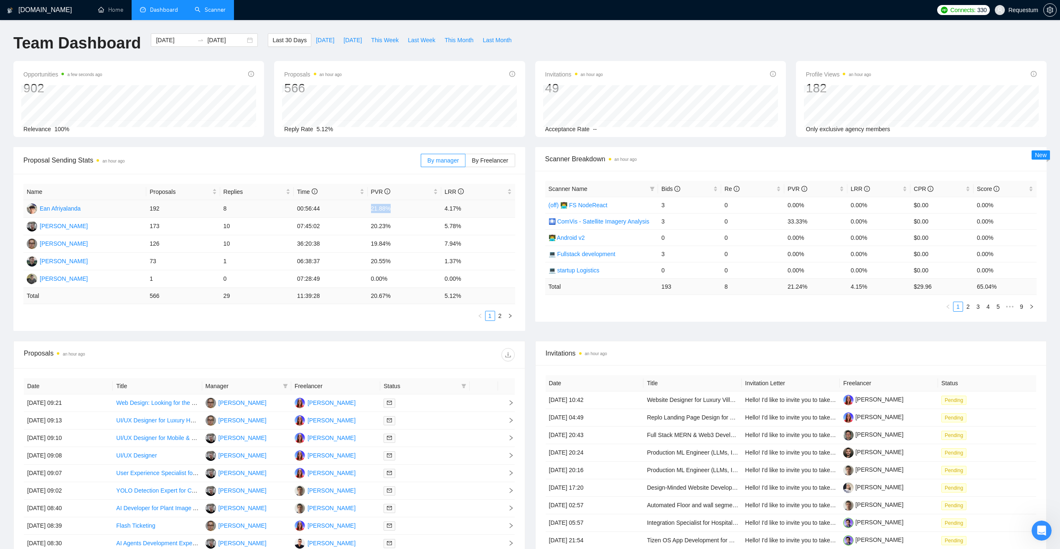
click at [370, 210] on td "21.88%" at bounding box center [405, 209] width 74 height 18
drag, startPoint x: 361, startPoint y: 206, endPoint x: 398, endPoint y: 209, distance: 36.4
click at [398, 209] on tr "Ean Afriyalanda 192 8 00:56:44 21.88% 4.17%" at bounding box center [269, 209] width 492 height 18
drag, startPoint x: 398, startPoint y: 209, endPoint x: 364, endPoint y: 210, distance: 33.9
click at [364, 210] on td "00:56:44" at bounding box center [331, 209] width 74 height 18
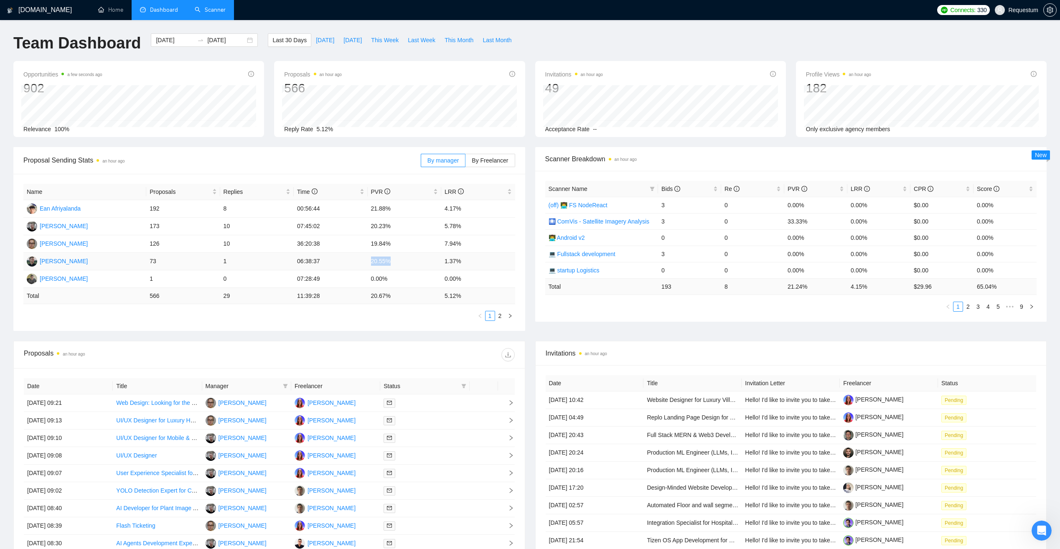
drag, startPoint x: 370, startPoint y: 256, endPoint x: 401, endPoint y: 257, distance: 31.4
click at [401, 257] on td "20.55%" at bounding box center [405, 262] width 74 height 18
drag, startPoint x: 401, startPoint y: 257, endPoint x: 355, endPoint y: 261, distance: 46.5
click at [355, 261] on td "06:38:37" at bounding box center [331, 262] width 74 height 18
drag, startPoint x: 147, startPoint y: 206, endPoint x: 172, endPoint y: 206, distance: 25.1
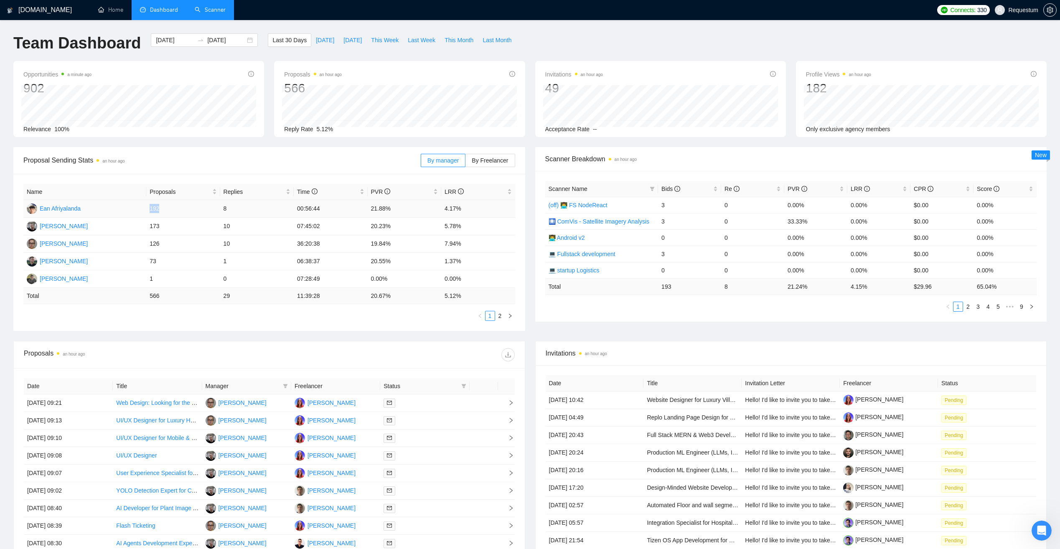
click at [172, 206] on td "192" at bounding box center [183, 209] width 74 height 18
click at [134, 210] on td "Ean Afriyalanda" at bounding box center [84, 209] width 123 height 18
drag, startPoint x: 147, startPoint y: 208, endPoint x: 161, endPoint y: 208, distance: 13.8
click at [161, 208] on td "192" at bounding box center [183, 209] width 74 height 18
click at [272, 39] on span "Last 30 Days" at bounding box center [289, 40] width 34 height 9
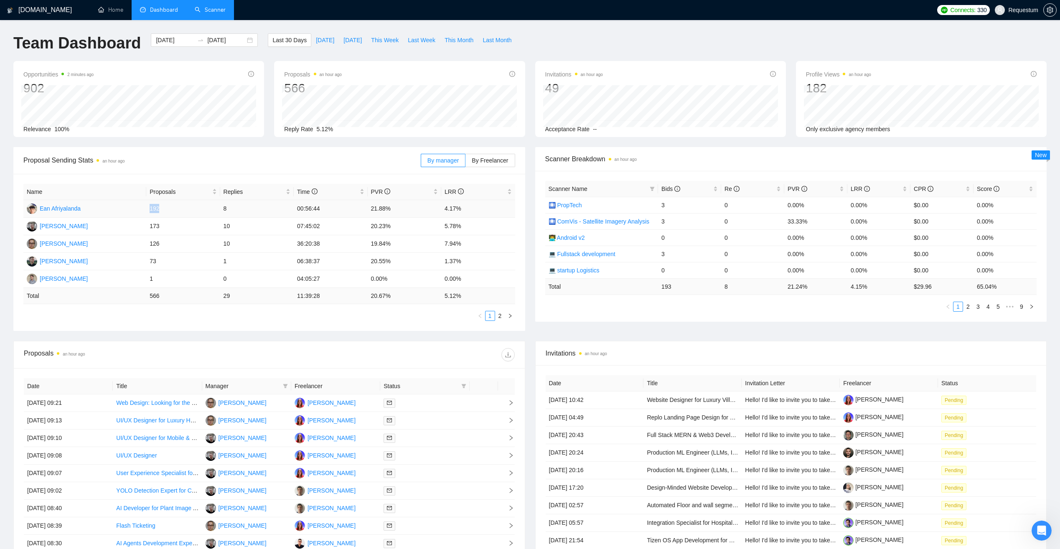
drag, startPoint x: 147, startPoint y: 207, endPoint x: 166, endPoint y: 208, distance: 19.3
click at [166, 208] on td "192" at bounding box center [183, 209] width 74 height 18
drag, startPoint x: 223, startPoint y: 211, endPoint x: 231, endPoint y: 211, distance: 7.5
click at [231, 211] on td "8" at bounding box center [257, 209] width 74 height 18
click at [444, 210] on td "4.17%" at bounding box center [478, 209] width 74 height 18
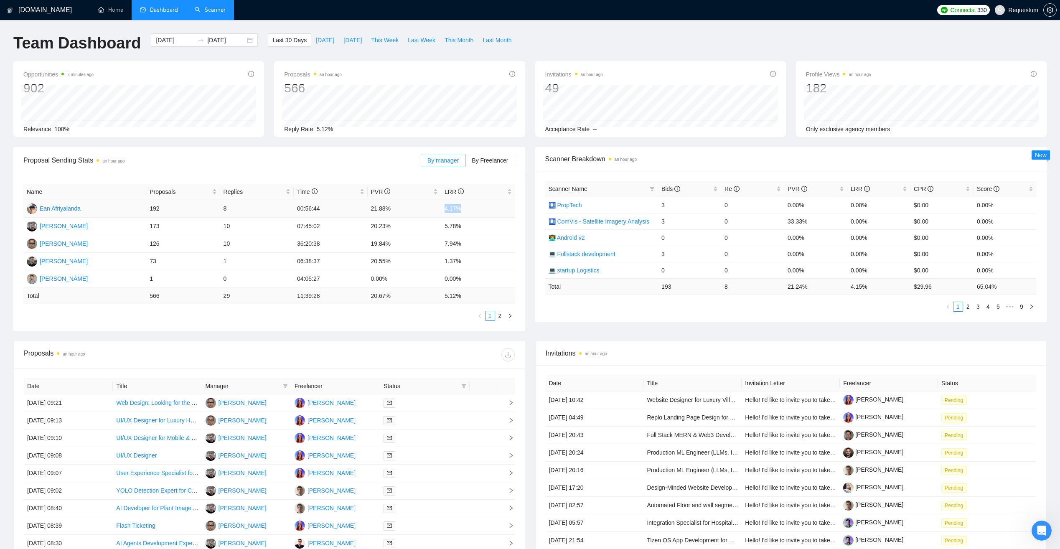
drag, startPoint x: 444, startPoint y: 210, endPoint x: 475, endPoint y: 210, distance: 30.1
click at [475, 210] on td "4.17%" at bounding box center [478, 209] width 74 height 18
drag, startPoint x: 475, startPoint y: 210, endPoint x: 436, endPoint y: 210, distance: 38.8
click at [436, 210] on td "21.88%" at bounding box center [405, 209] width 74 height 18
drag, startPoint x: 440, startPoint y: 209, endPoint x: 474, endPoint y: 211, distance: 33.9
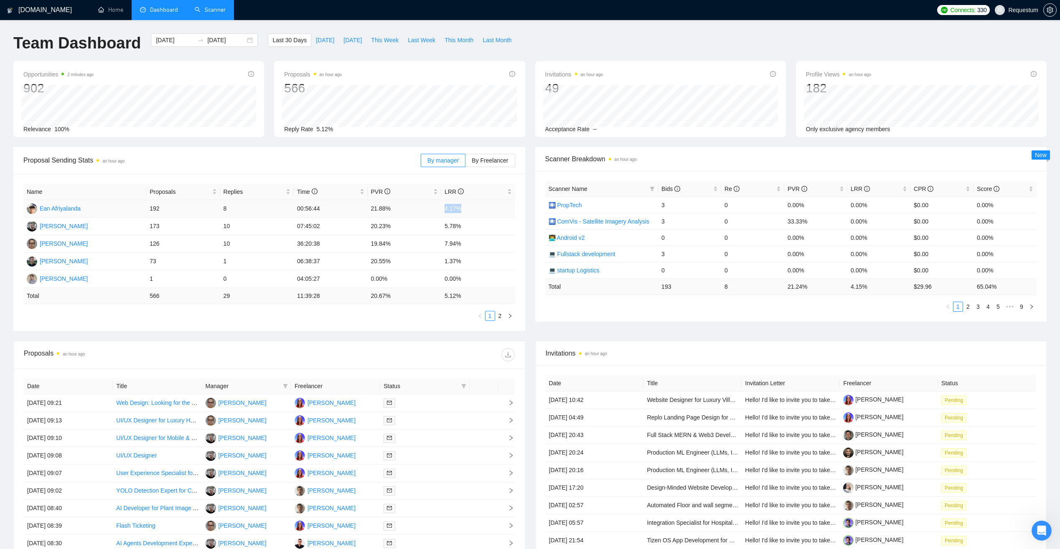
click at [474, 211] on tr "Ean Afriyalanda 192 8 00:56:44 21.88% 4.17%" at bounding box center [269, 209] width 492 height 18
drag, startPoint x: 149, startPoint y: 211, endPoint x: 468, endPoint y: 206, distance: 319.6
click at [468, 206] on tr "Ean Afriyalanda 192 8 00:56:44 21.88% 4.17%" at bounding box center [269, 209] width 492 height 18
drag, startPoint x: 468, startPoint y: 206, endPoint x: 439, endPoint y: 209, distance: 29.4
click at [439, 209] on td "21.88%" at bounding box center [405, 209] width 74 height 18
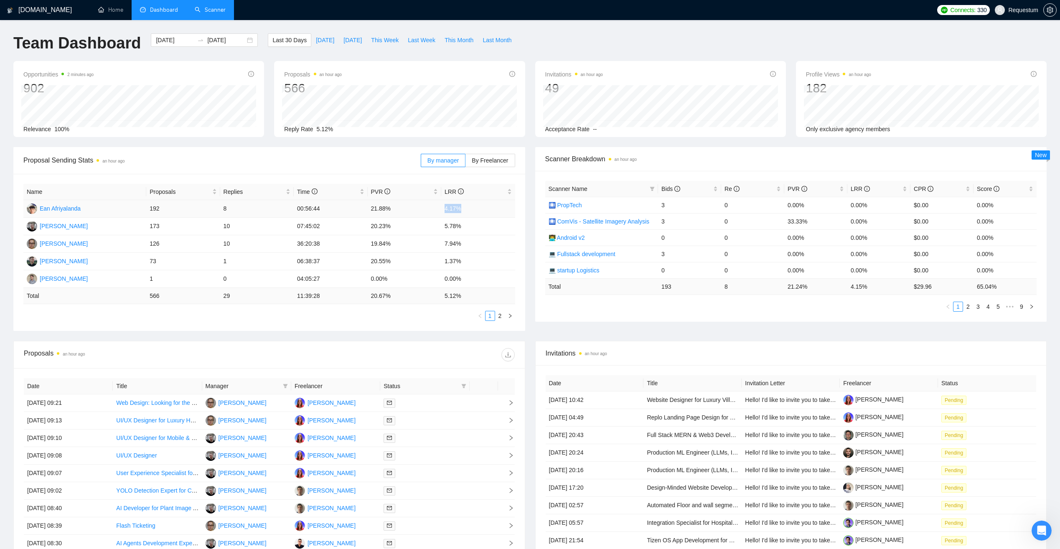
drag, startPoint x: 442, startPoint y: 209, endPoint x: 473, endPoint y: 211, distance: 31.4
click at [473, 211] on td "4.17%" at bounding box center [478, 209] width 74 height 18
drag, startPoint x: 473, startPoint y: 211, endPoint x: 446, endPoint y: 209, distance: 27.6
click at [446, 209] on td "4.17%" at bounding box center [478, 209] width 74 height 18
click at [284, 41] on span "Last 30 Days" at bounding box center [289, 40] width 34 height 9
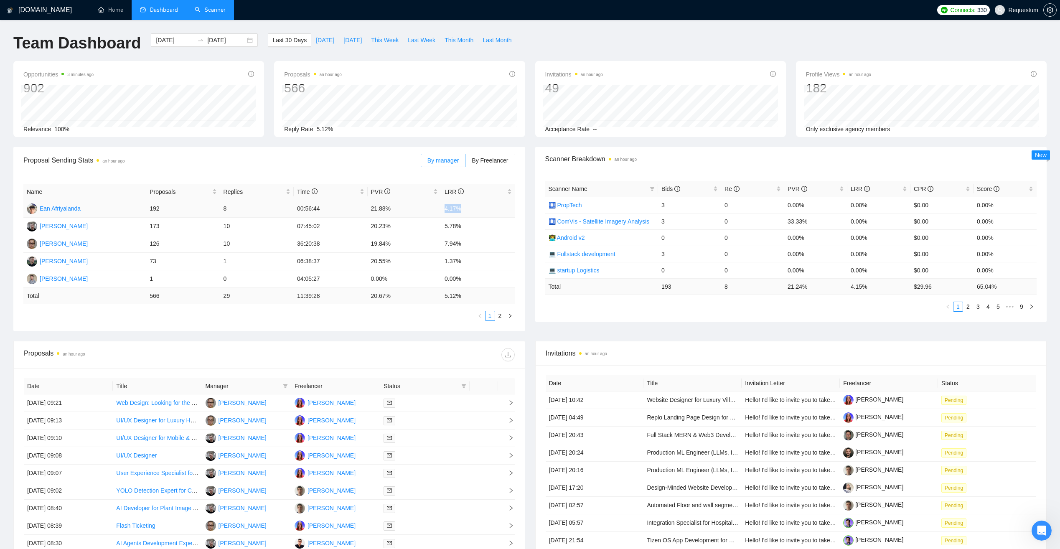
drag, startPoint x: 444, startPoint y: 209, endPoint x: 481, endPoint y: 209, distance: 36.3
click at [481, 209] on td "4.17%" at bounding box center [478, 209] width 74 height 18
drag, startPoint x: 371, startPoint y: 208, endPoint x: 408, endPoint y: 209, distance: 36.8
click at [408, 209] on td "21.88%" at bounding box center [405, 209] width 74 height 18
drag, startPoint x: 408, startPoint y: 209, endPoint x: 353, endPoint y: 211, distance: 54.7
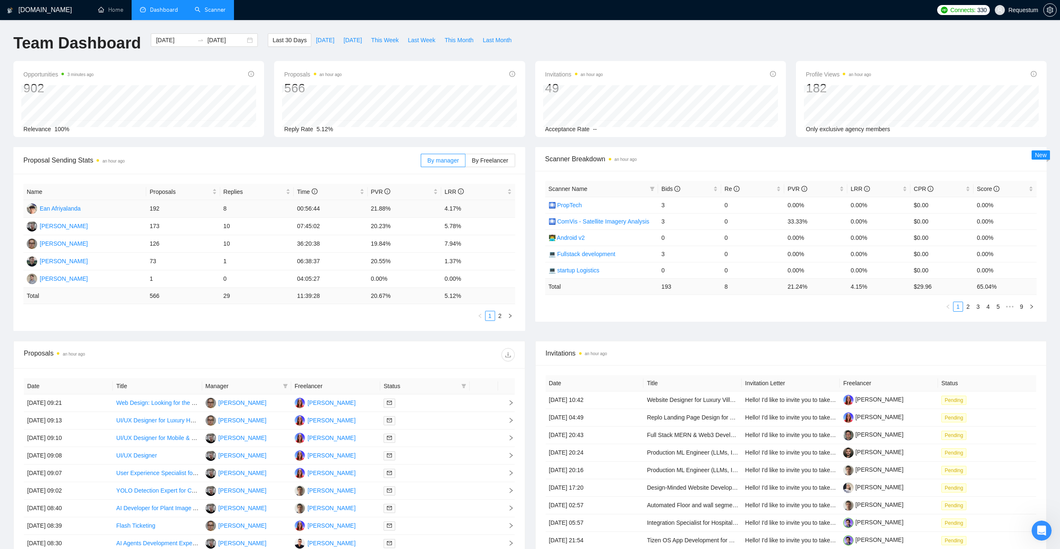
click at [353, 211] on td "00:56:44" at bounding box center [331, 209] width 74 height 18
drag, startPoint x: 150, startPoint y: 212, endPoint x: 174, endPoint y: 213, distance: 23.8
click at [174, 213] on td "192" at bounding box center [183, 209] width 74 height 18
drag, startPoint x: 174, startPoint y: 213, endPoint x: 150, endPoint y: 214, distance: 24.3
click at [159, 212] on div at bounding box center [159, 212] width 0 height 0
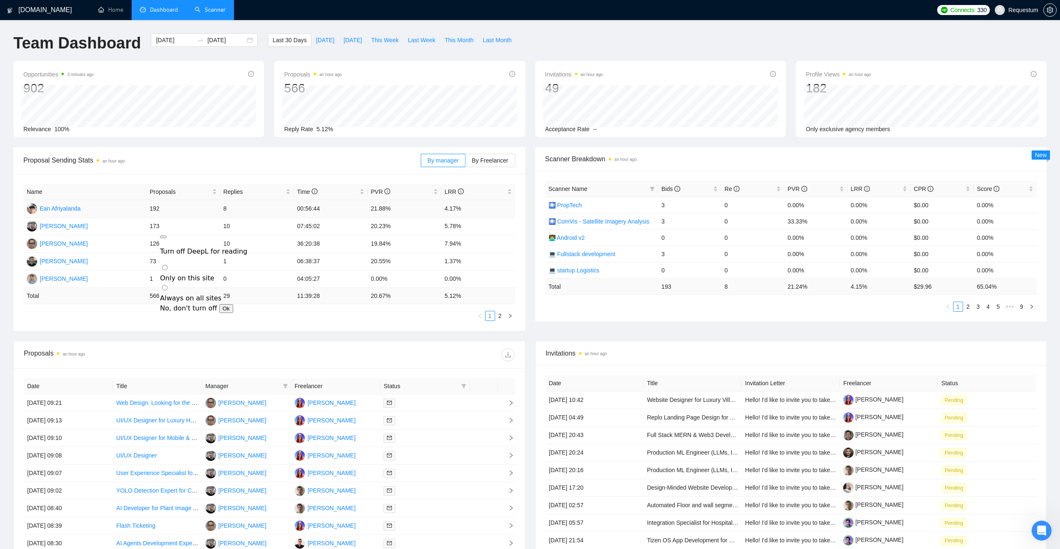
click at [145, 209] on td "Ean Afriyalanda" at bounding box center [84, 209] width 123 height 18
click at [287, 40] on span "Last 30 Days" at bounding box center [289, 40] width 34 height 9
click at [157, 41] on input "[DATE]" at bounding box center [175, 40] width 38 height 9
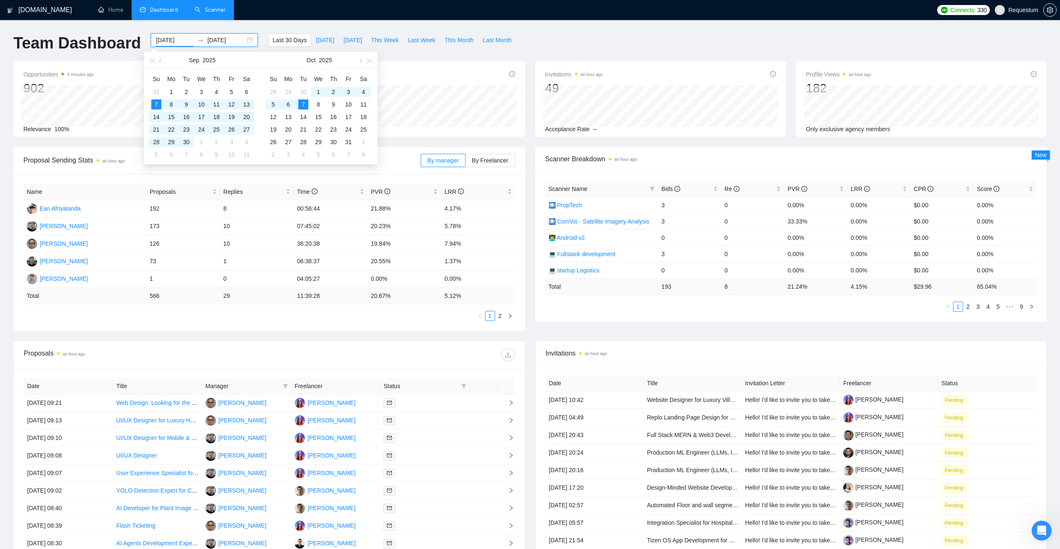
type input "[DATE]"
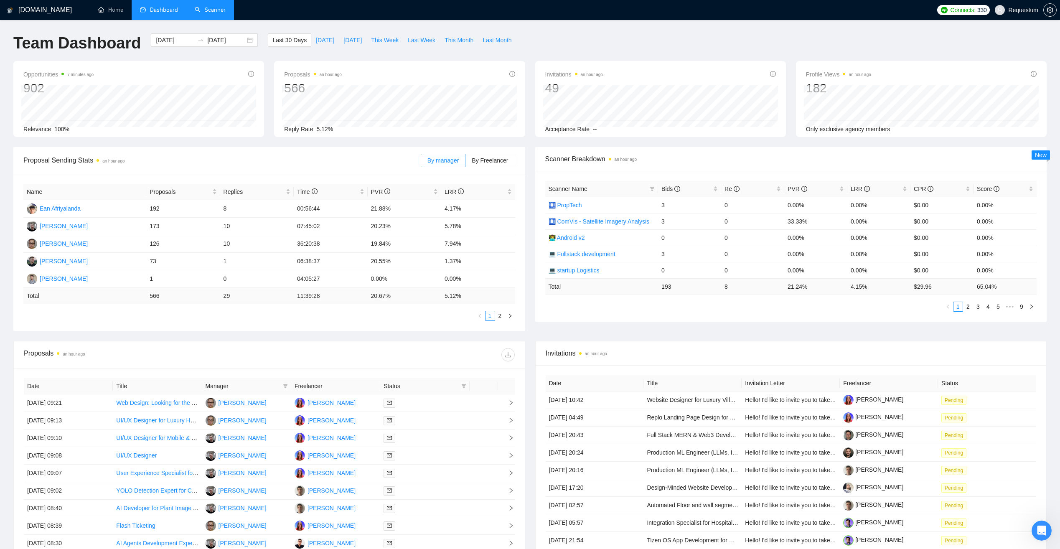
click at [413, 308] on div "Name Proposals Replies Time PVR LRR Ean Afriyalanda 192 8 00:56:44 21.88% 4.17%…" at bounding box center [269, 252] width 492 height 137
drag, startPoint x: 369, startPoint y: 261, endPoint x: 391, endPoint y: 260, distance: 22.6
click at [391, 260] on td "20.55%" at bounding box center [405, 262] width 74 height 18
drag, startPoint x: 391, startPoint y: 260, endPoint x: 411, endPoint y: 310, distance: 54.0
click at [411, 311] on ul "1 2" at bounding box center [269, 316] width 492 height 10
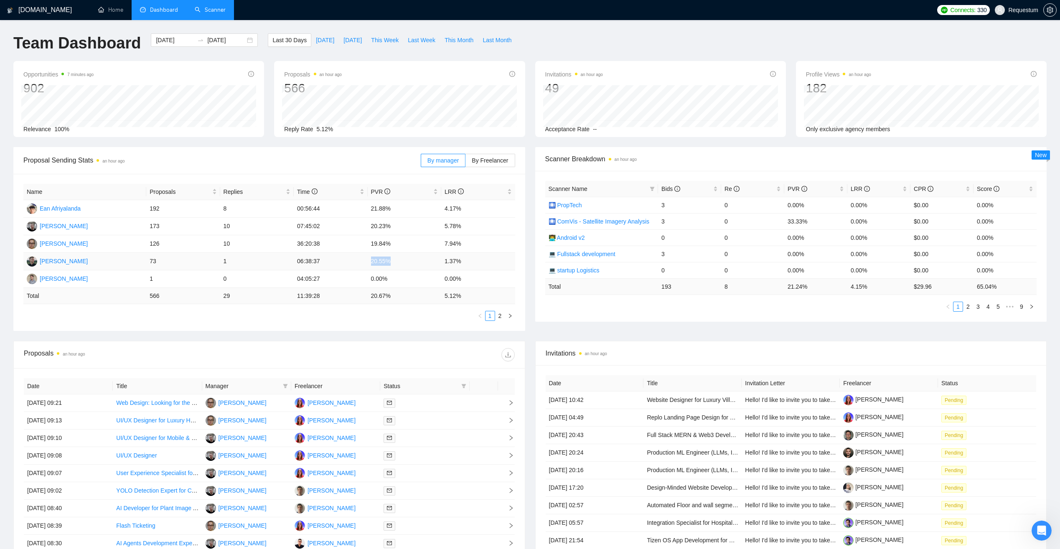
drag, startPoint x: 369, startPoint y: 260, endPoint x: 391, endPoint y: 262, distance: 22.2
click at [391, 262] on td "20.55%" at bounding box center [405, 262] width 74 height 18
drag, startPoint x: 391, startPoint y: 262, endPoint x: 376, endPoint y: 192, distance: 71.3
click at [376, 192] on span "PVR" at bounding box center [381, 191] width 20 height 7
click at [164, 193] on span "Proposals" at bounding box center [180, 191] width 61 height 9
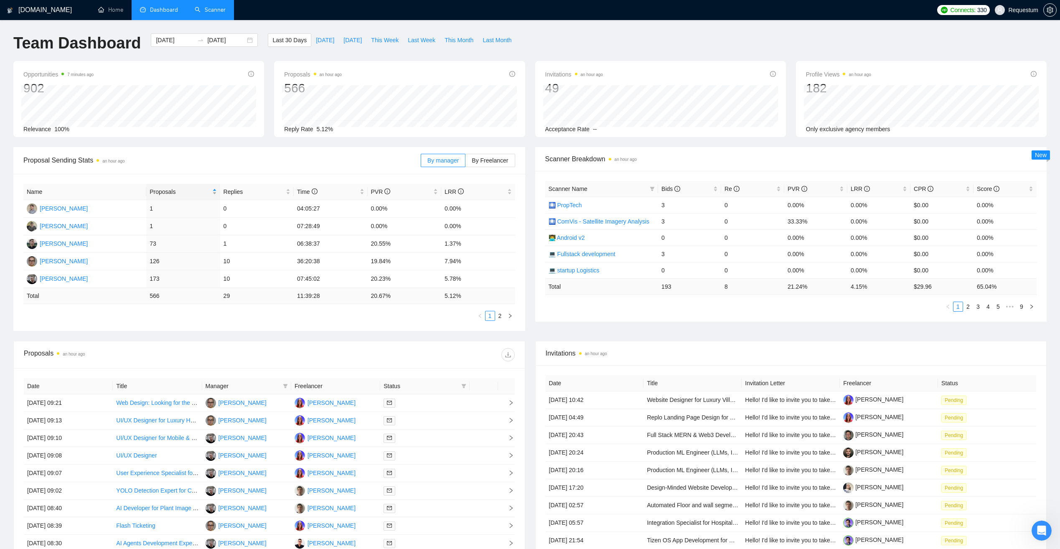
click at [181, 193] on span "Proposals" at bounding box center [180, 191] width 61 height 9
drag, startPoint x: 442, startPoint y: 259, endPoint x: 467, endPoint y: 259, distance: 25.1
click at [467, 259] on td "1.37%" at bounding box center [478, 262] width 74 height 18
drag, startPoint x: 467, startPoint y: 259, endPoint x: 390, endPoint y: 321, distance: 98.6
click at [389, 321] on div "Name Proposals Replies Time PVR LRR Ean Afriyalanda 192 8 00:56:44 21.88% 4.17%…" at bounding box center [269, 252] width 512 height 157
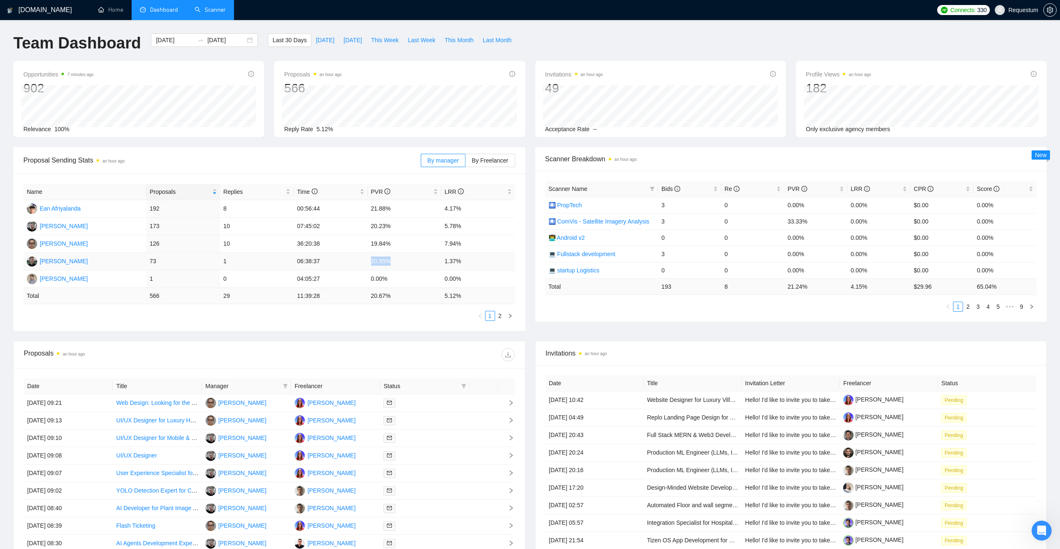
drag, startPoint x: 371, startPoint y: 261, endPoint x: 389, endPoint y: 263, distance: 17.7
click at [389, 263] on td "20.55%" at bounding box center [405, 262] width 74 height 18
drag, startPoint x: 389, startPoint y: 263, endPoint x: 361, endPoint y: 322, distance: 64.7
click at [361, 322] on div "Name Proposals Replies Time PVR LRR Ean Afriyalanda 192 8 00:56:44 21.88% 4.17%…" at bounding box center [269, 252] width 512 height 157
drag, startPoint x: 299, startPoint y: 261, endPoint x: 325, endPoint y: 263, distance: 25.5
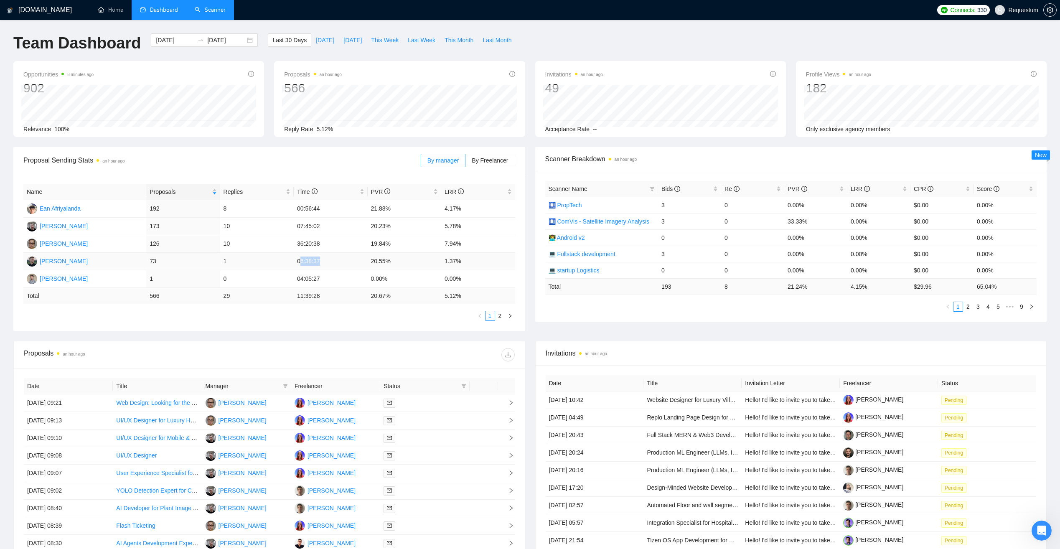
click at [325, 263] on td "06:38:37" at bounding box center [331, 262] width 74 height 18
click at [301, 304] on td "11:39:28" at bounding box center [331, 296] width 74 height 16
drag, startPoint x: 305, startPoint y: 259, endPoint x: 335, endPoint y: 262, distance: 30.6
click at [335, 262] on td "06:38:37" at bounding box center [331, 262] width 74 height 18
drag, startPoint x: 335, startPoint y: 262, endPoint x: 298, endPoint y: 261, distance: 37.2
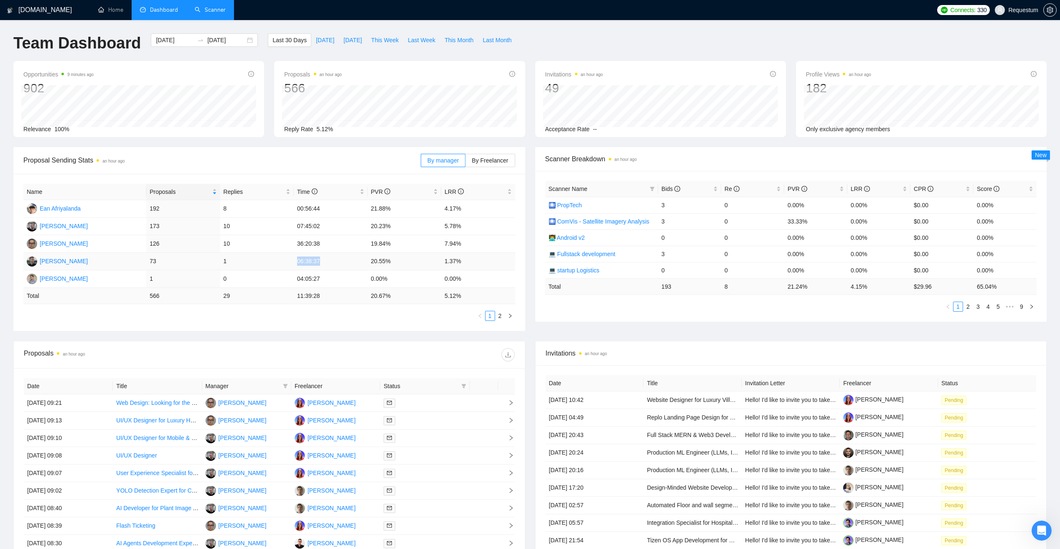
click at [298, 261] on td "06:38:37" at bounding box center [331, 262] width 74 height 18
drag, startPoint x: 373, startPoint y: 260, endPoint x: 391, endPoint y: 260, distance: 18.4
click at [391, 260] on td "20.55%" at bounding box center [405, 262] width 74 height 18
drag, startPoint x: 391, startPoint y: 260, endPoint x: 371, endPoint y: 256, distance: 21.0
click at [371, 256] on td "20.55%" at bounding box center [405, 262] width 74 height 18
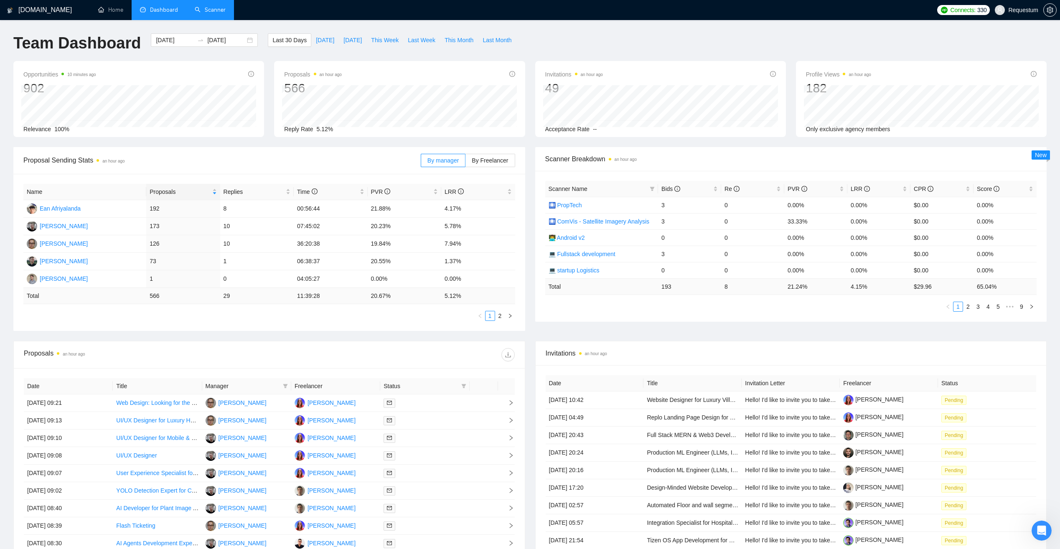
click at [380, 321] on div "Name Proposals Replies Time PVR LRR Ean Afriyalanda 192 8 00:56:44 21.88% 4.17%…" at bounding box center [269, 252] width 512 height 157
click at [385, 319] on ul "1 2" at bounding box center [269, 316] width 492 height 10
drag, startPoint x: 442, startPoint y: 259, endPoint x: 482, endPoint y: 257, distance: 41.0
click at [482, 257] on td "1.37%" at bounding box center [478, 262] width 74 height 18
drag, startPoint x: 482, startPoint y: 257, endPoint x: 360, endPoint y: 333, distance: 143.5
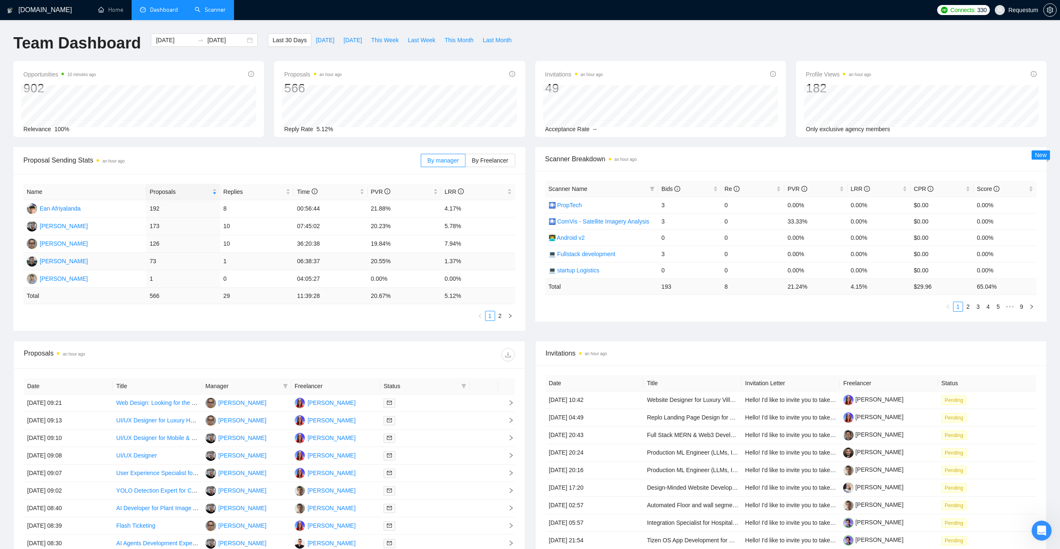
click at [360, 333] on div "Proposal Sending Stats an hour ago By manager By Freelancer Name Proposals Repl…" at bounding box center [529, 244] width 1043 height 194
drag, startPoint x: 145, startPoint y: 262, endPoint x: 236, endPoint y: 258, distance: 90.3
click at [236, 258] on tr "[PERSON_NAME] 73 1 06:38:37 20.55% 1.37%" at bounding box center [269, 262] width 492 height 18
drag, startPoint x: 236, startPoint y: 258, endPoint x: 306, endPoint y: 332, distance: 102.2
click at [307, 332] on div "Proposal Sending Stats an hour ago By manager By Freelancer Name Proposals Repl…" at bounding box center [529, 244] width 1043 height 194
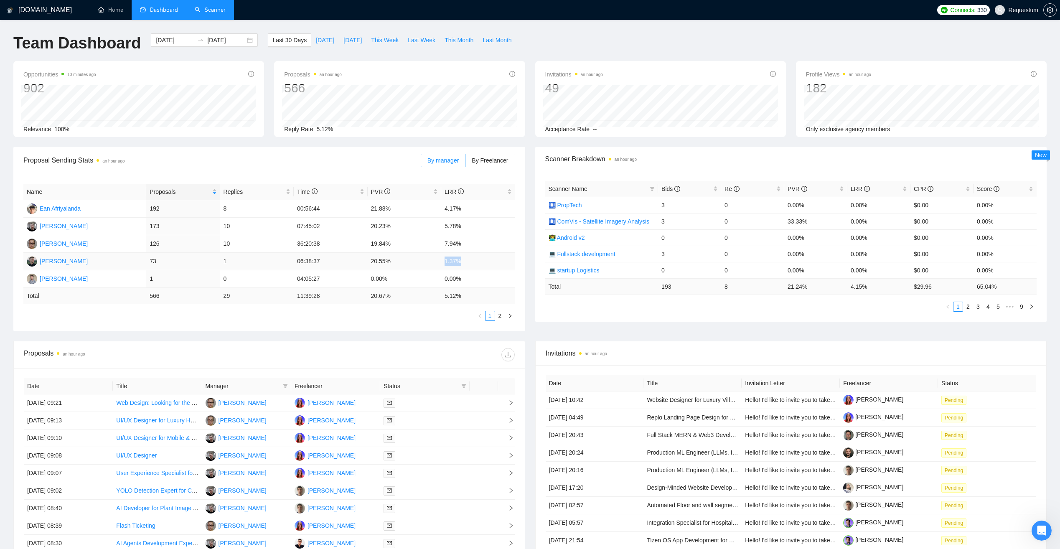
drag, startPoint x: 440, startPoint y: 256, endPoint x: 473, endPoint y: 260, distance: 32.8
click at [473, 260] on tr "[PERSON_NAME] 73 1 06:38:37 20.55% 1.37%" at bounding box center [269, 262] width 492 height 18
drag, startPoint x: 473, startPoint y: 260, endPoint x: 424, endPoint y: 317, distance: 75.6
click at [424, 317] on ul "1 2" at bounding box center [269, 316] width 492 height 10
drag, startPoint x: 442, startPoint y: 256, endPoint x: 487, endPoint y: 262, distance: 45.1
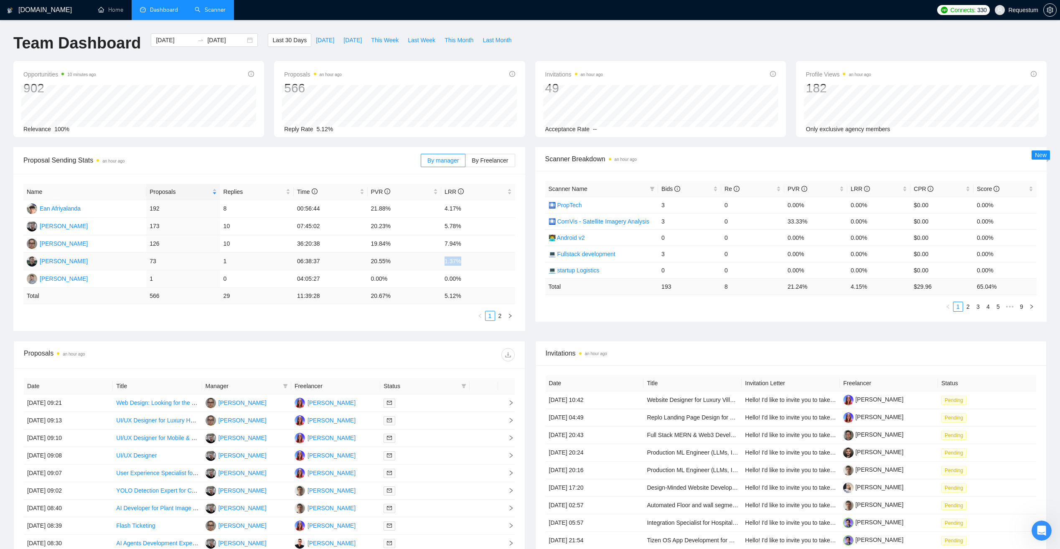
click at [487, 262] on td "1.37%" at bounding box center [478, 262] width 74 height 18
click at [414, 311] on ul "1 2" at bounding box center [269, 316] width 492 height 10
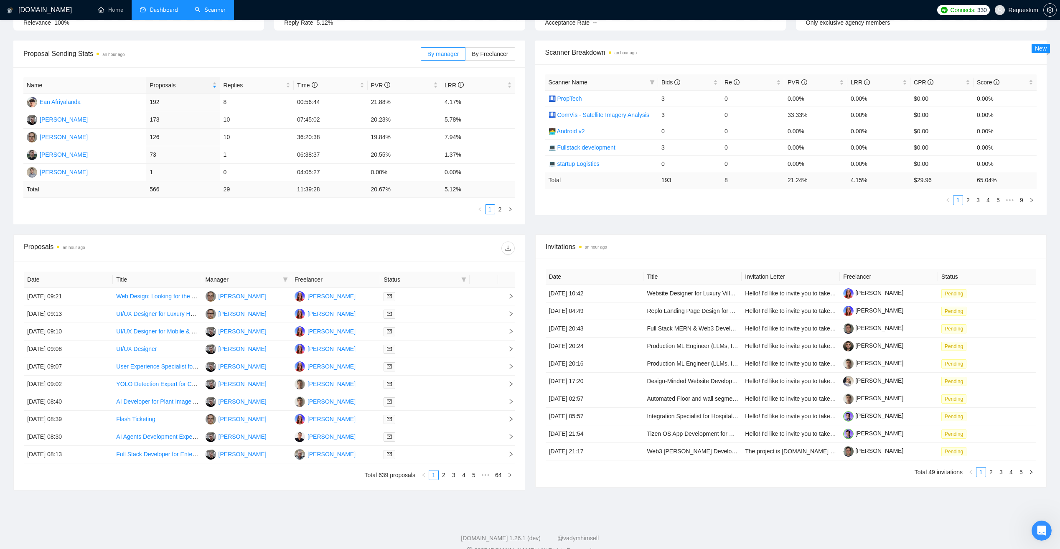
scroll to position [122, 0]
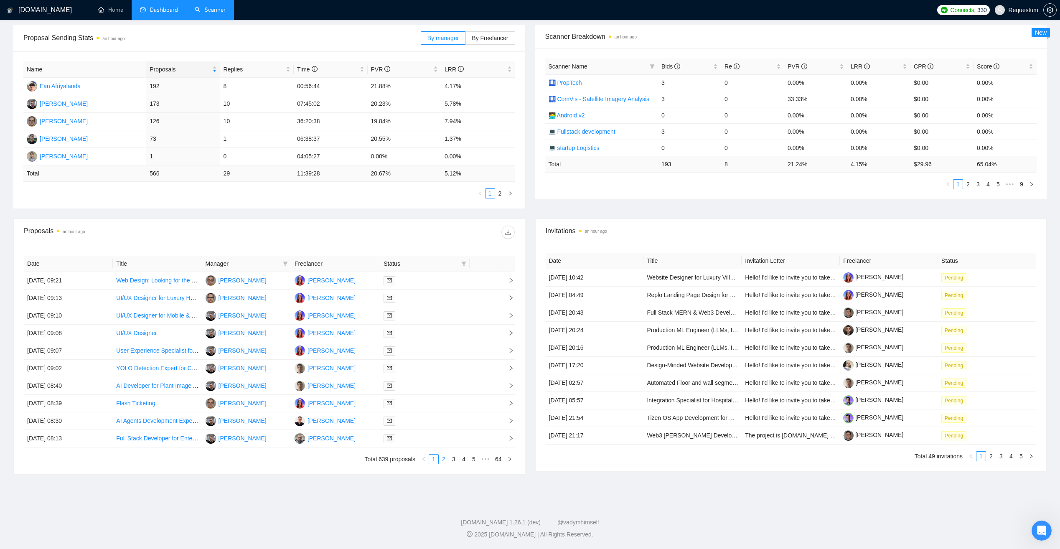
click at [443, 461] on link "2" at bounding box center [443, 458] width 9 height 9
click at [455, 461] on link "3" at bounding box center [453, 458] width 9 height 9
click at [463, 460] on link "4" at bounding box center [463, 458] width 9 height 9
click at [424, 462] on link "1" at bounding box center [423, 458] width 9 height 9
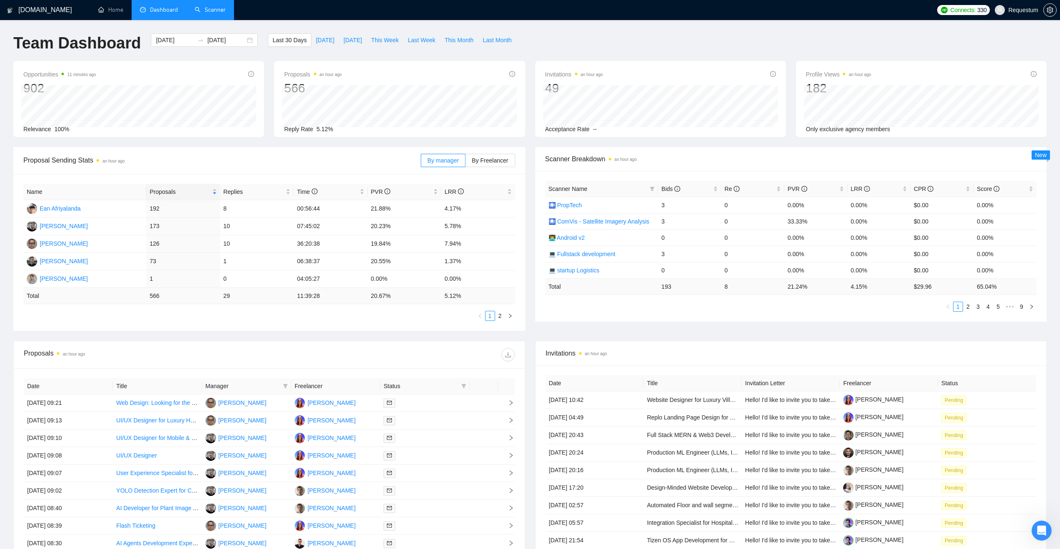
click at [321, 325] on div "Name Proposals Replies Time PVR LRR Ean Afriyalanda 192 8 00:56:44 21.88% 4.17%…" at bounding box center [269, 252] width 512 height 157
drag, startPoint x: 301, startPoint y: 262, endPoint x: 465, endPoint y: 261, distance: 164.6
click at [465, 261] on tr "[PERSON_NAME] 73 1 06:38:37 20.55% 1.37%" at bounding box center [269, 262] width 492 height 18
drag, startPoint x: 465, startPoint y: 261, endPoint x: 415, endPoint y: 323, distance: 79.6
click at [415, 323] on div "Name Proposals Replies Time PVR LRR Ean Afriyalanda 192 8 00:56:44 21.88% 4.17%…" at bounding box center [269, 252] width 512 height 157
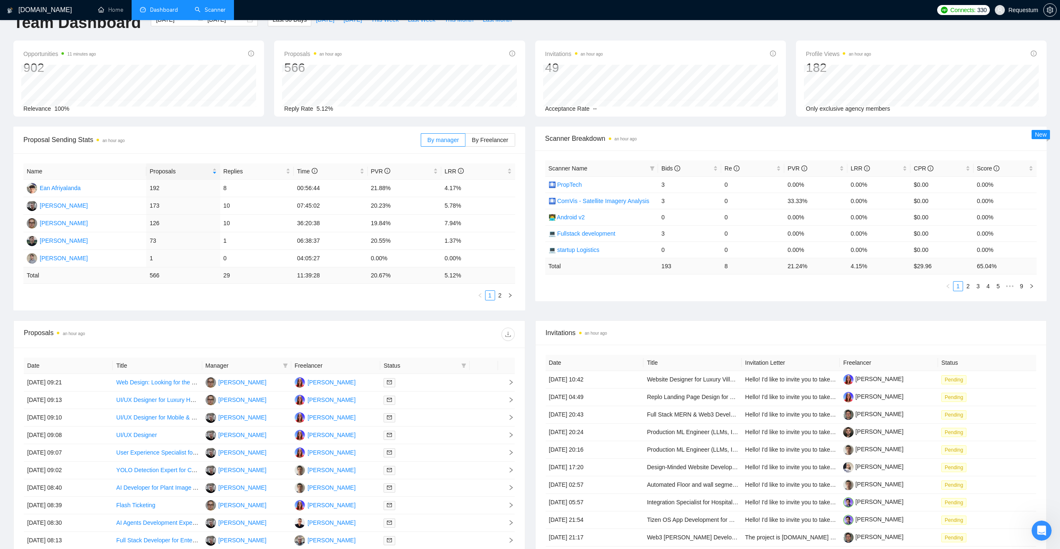
scroll to position [122, 0]
